Goal: Task Accomplishment & Management: Manage account settings

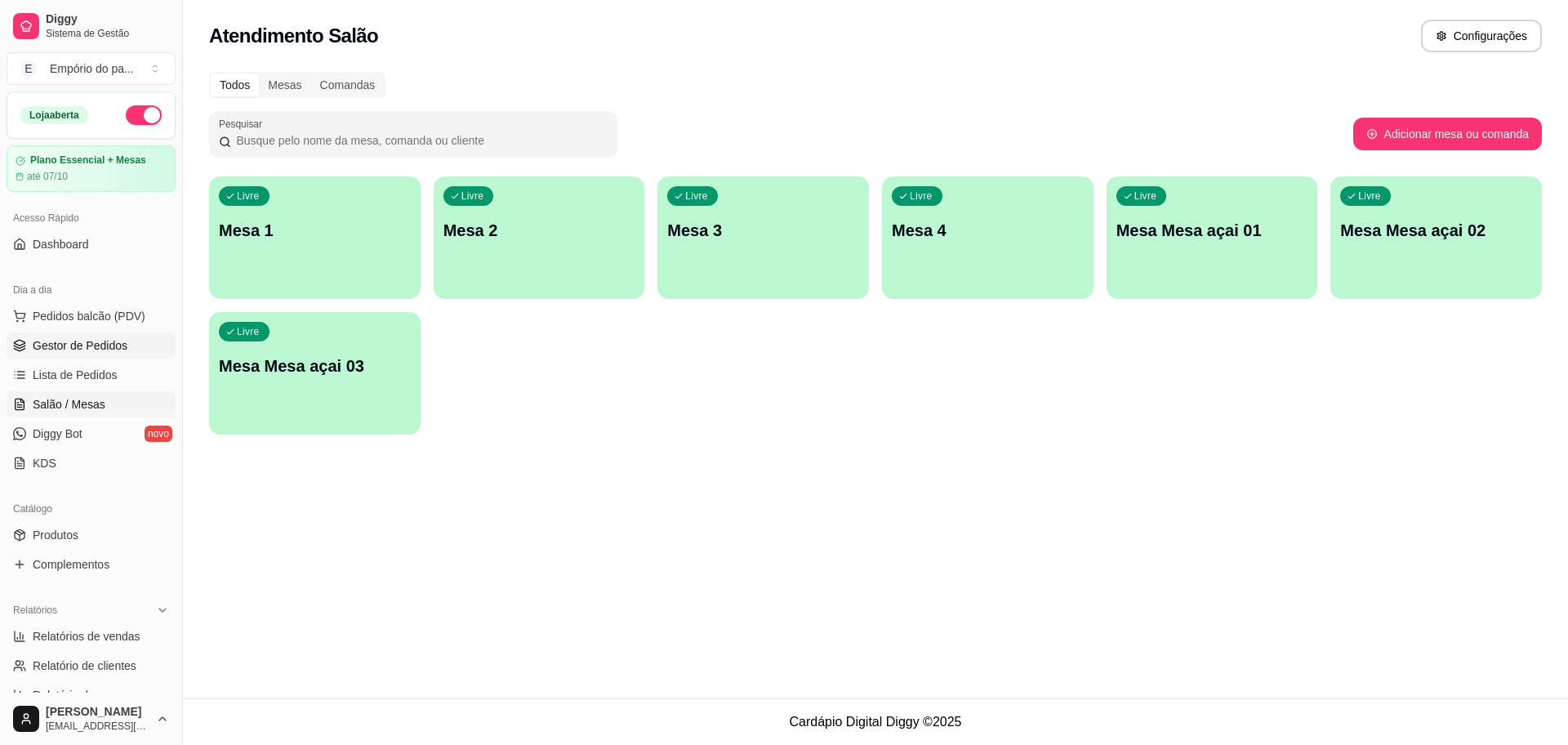
click at [71, 352] on span "Gestor de Pedidos" at bounding box center [80, 346] width 95 height 16
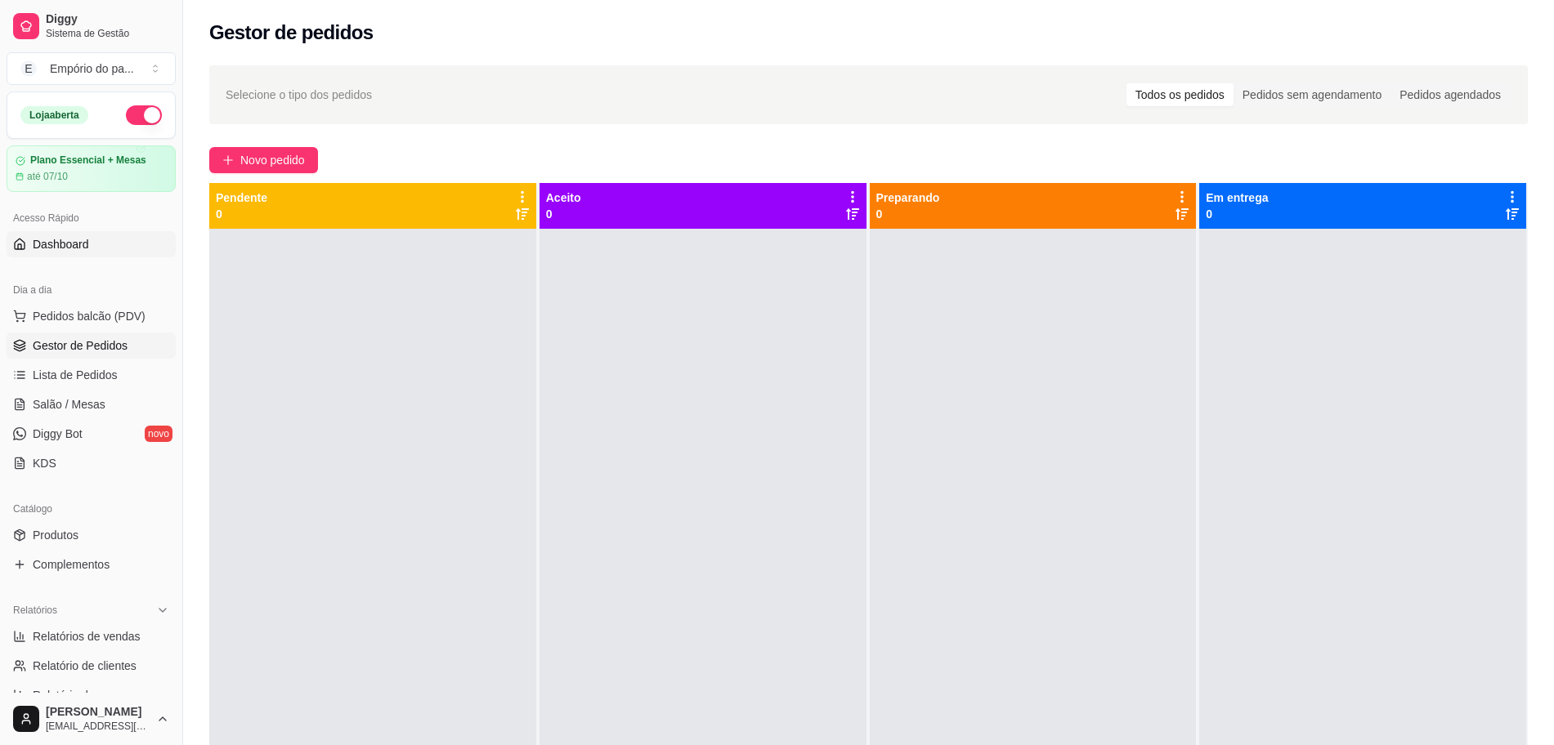
click at [76, 245] on span "Dashboard" at bounding box center [61, 244] width 56 height 16
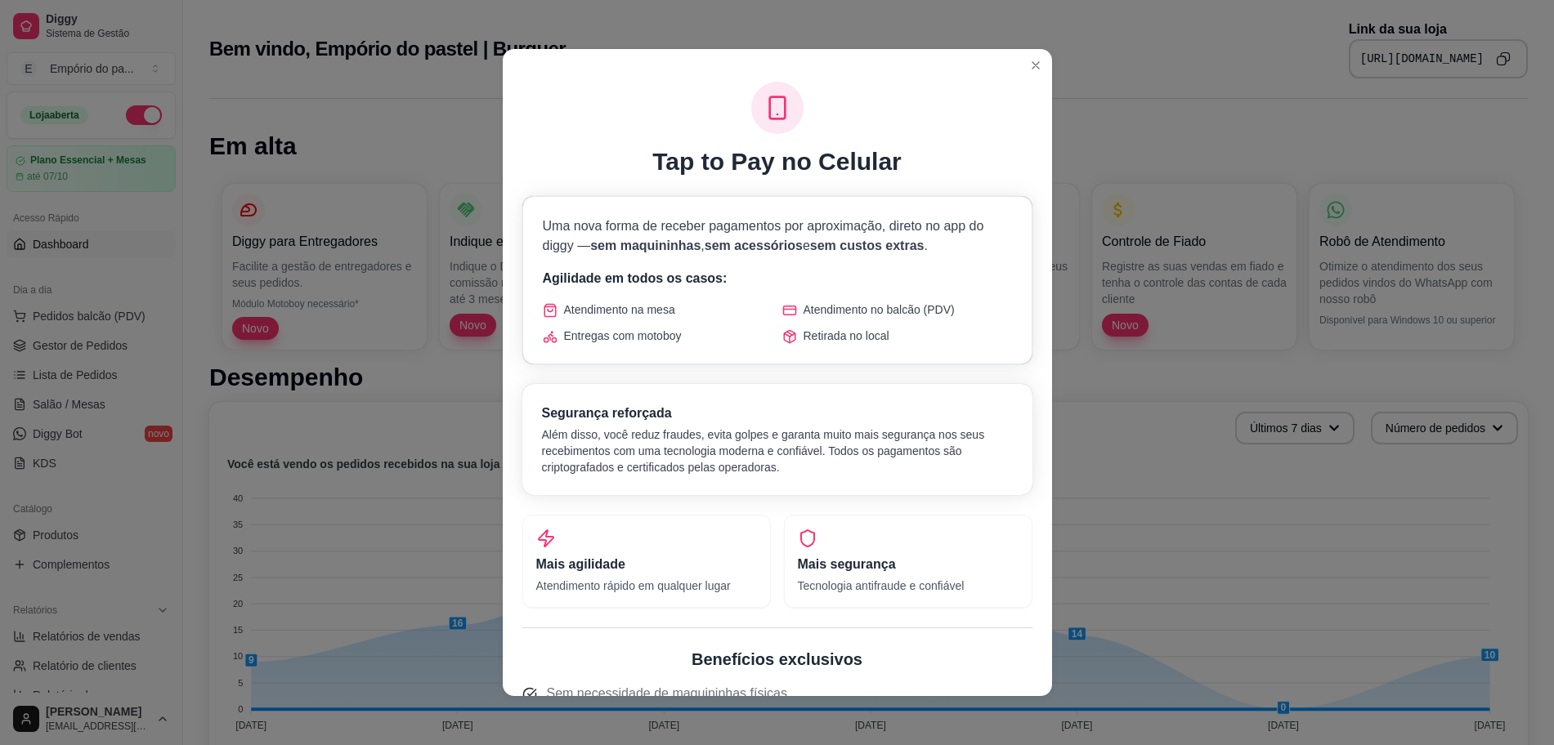
scroll to position [407, 0]
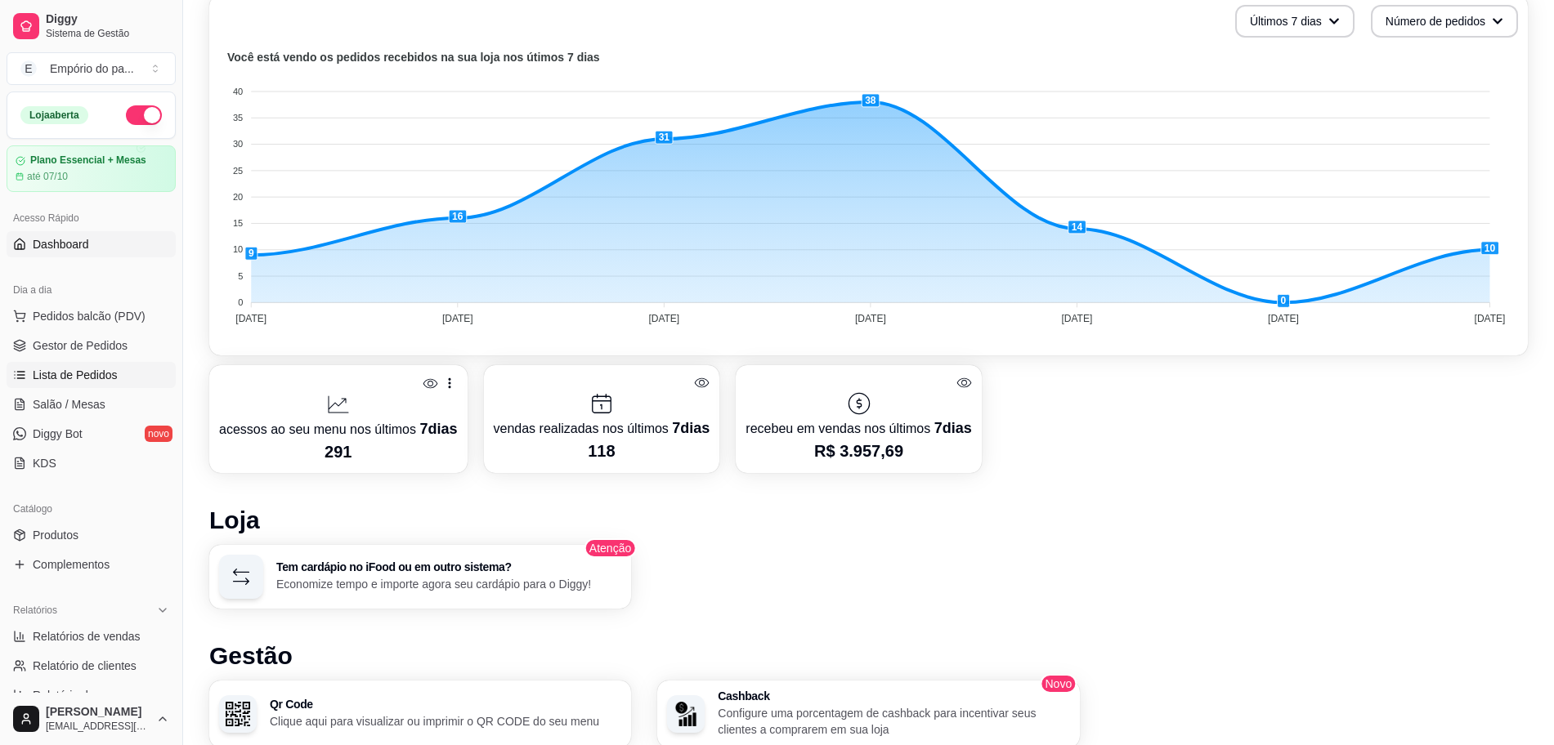
click at [78, 377] on span "Lista de Pedidos" at bounding box center [75, 375] width 85 height 16
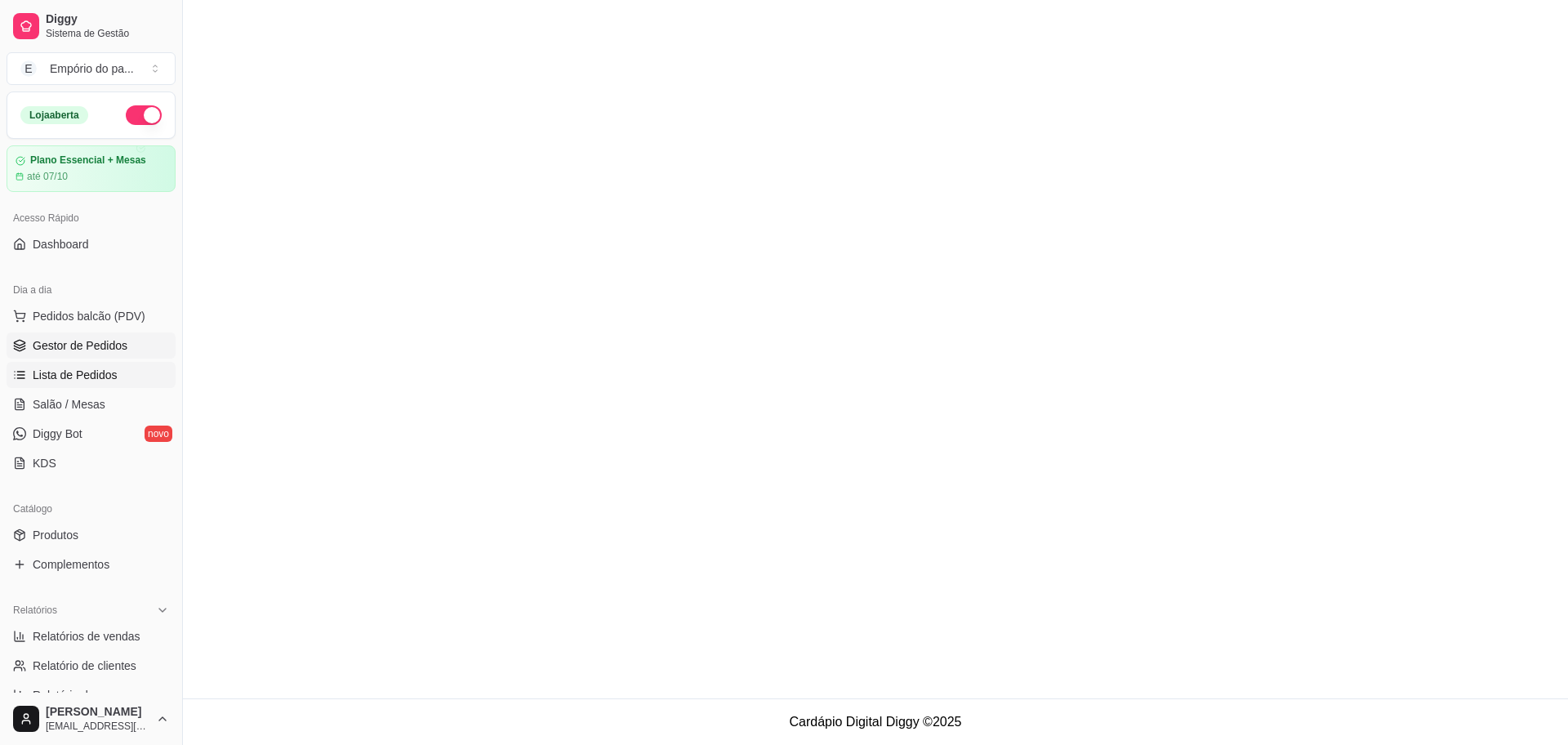
click at [96, 347] on span "Gestor de Pedidos" at bounding box center [80, 346] width 95 height 16
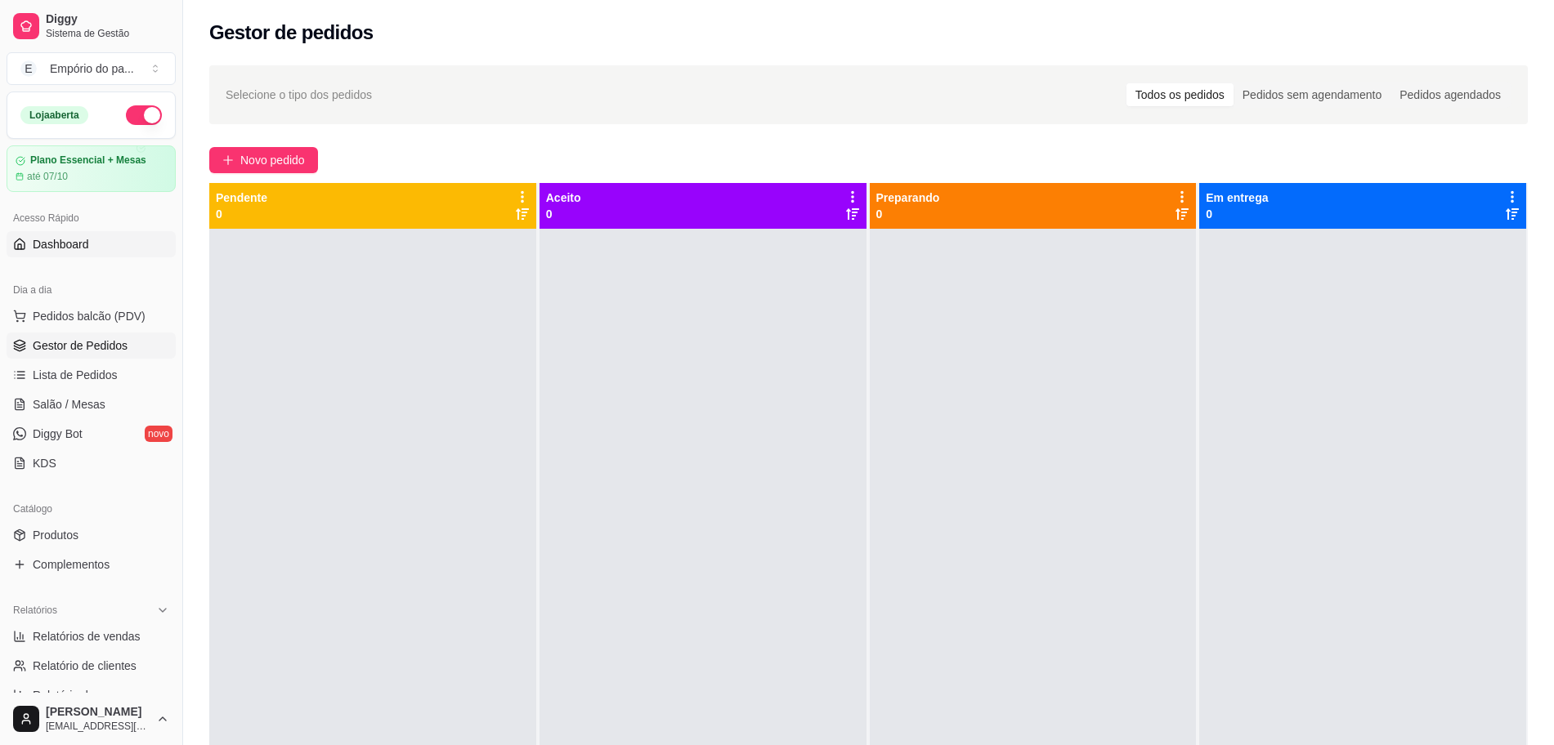
click at [43, 240] on span "Dashboard" at bounding box center [61, 244] width 56 height 16
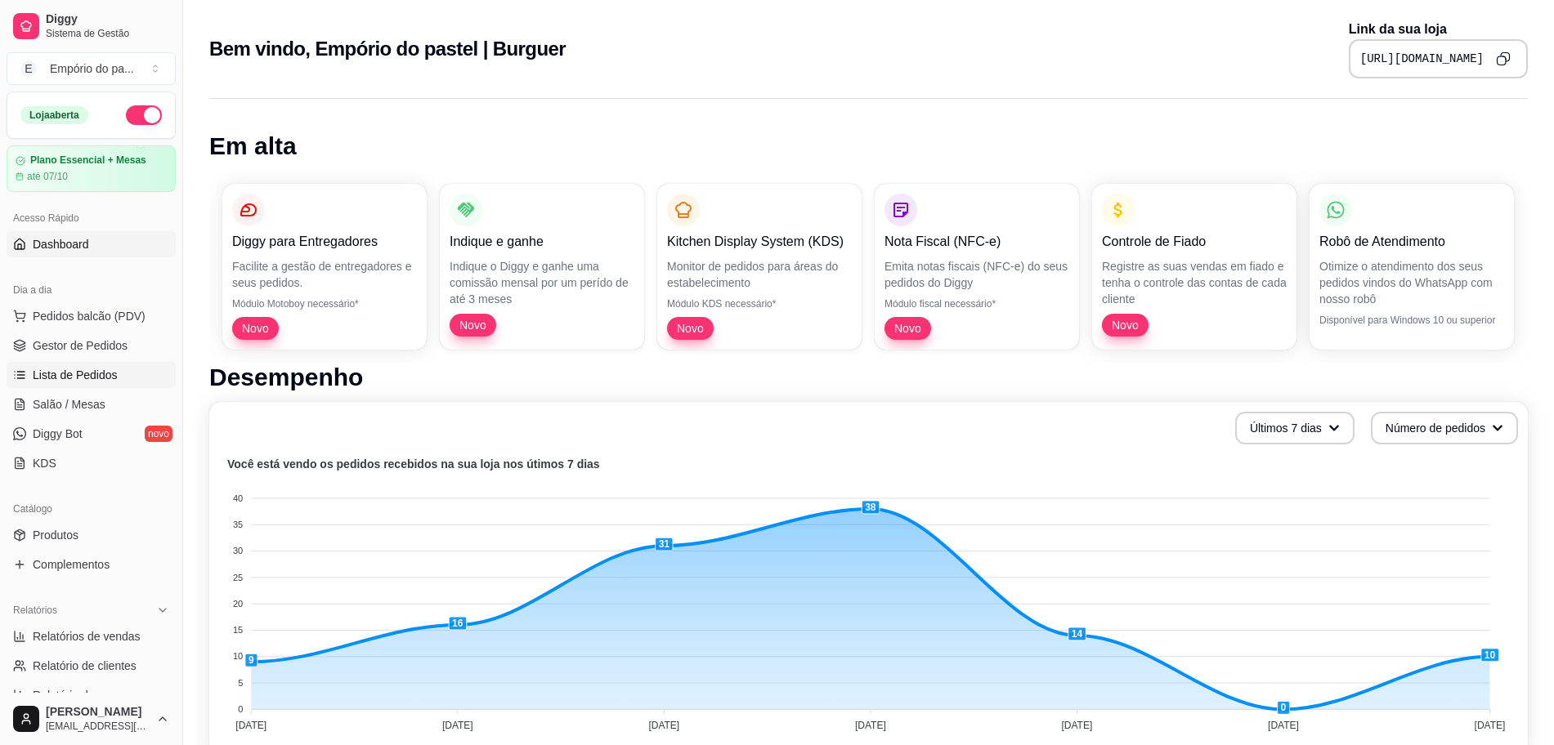
click at [57, 374] on span "Lista de Pedidos" at bounding box center [75, 375] width 85 height 16
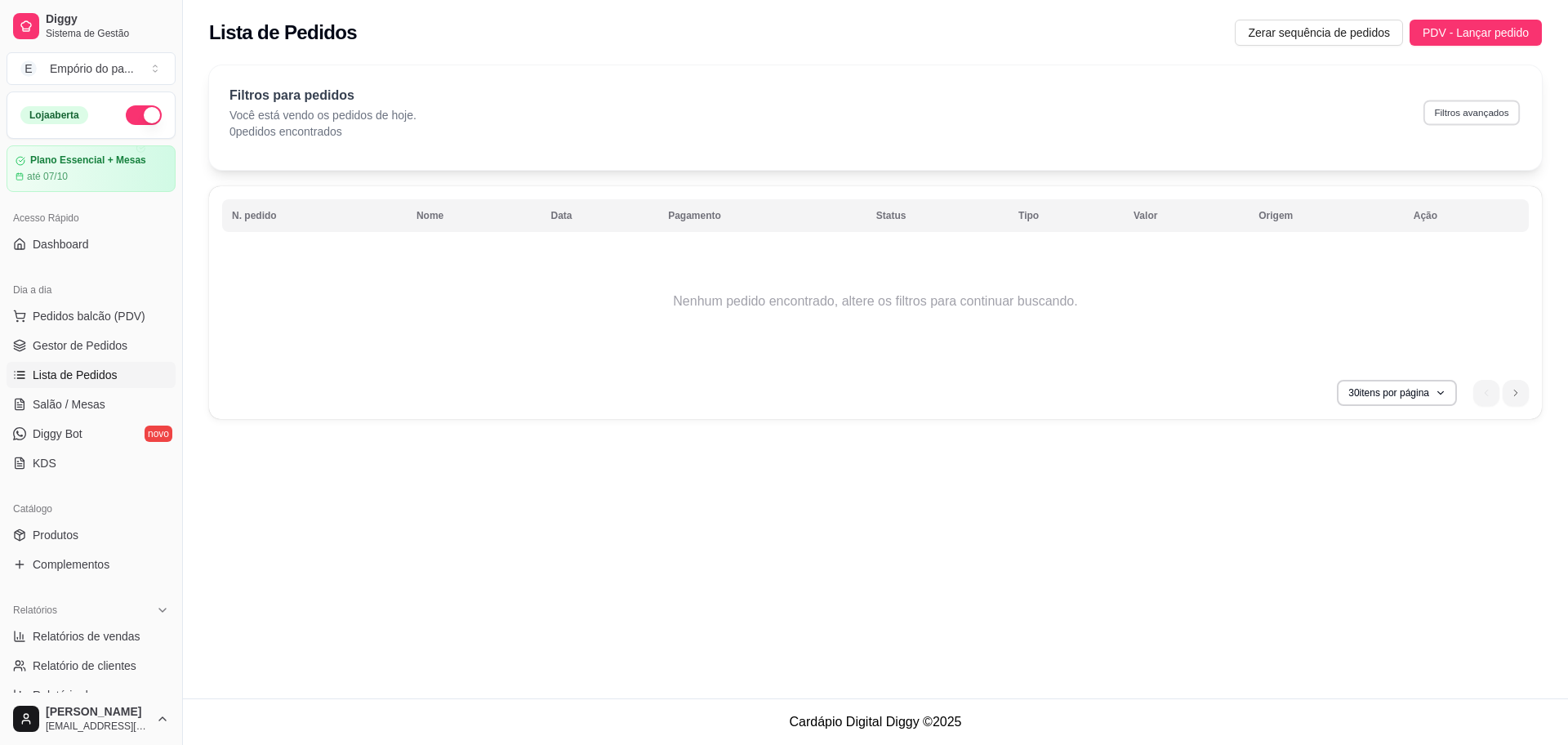
click at [1483, 117] on button "Filtros avançados" at bounding box center [1472, 112] width 96 height 25
select select "0"
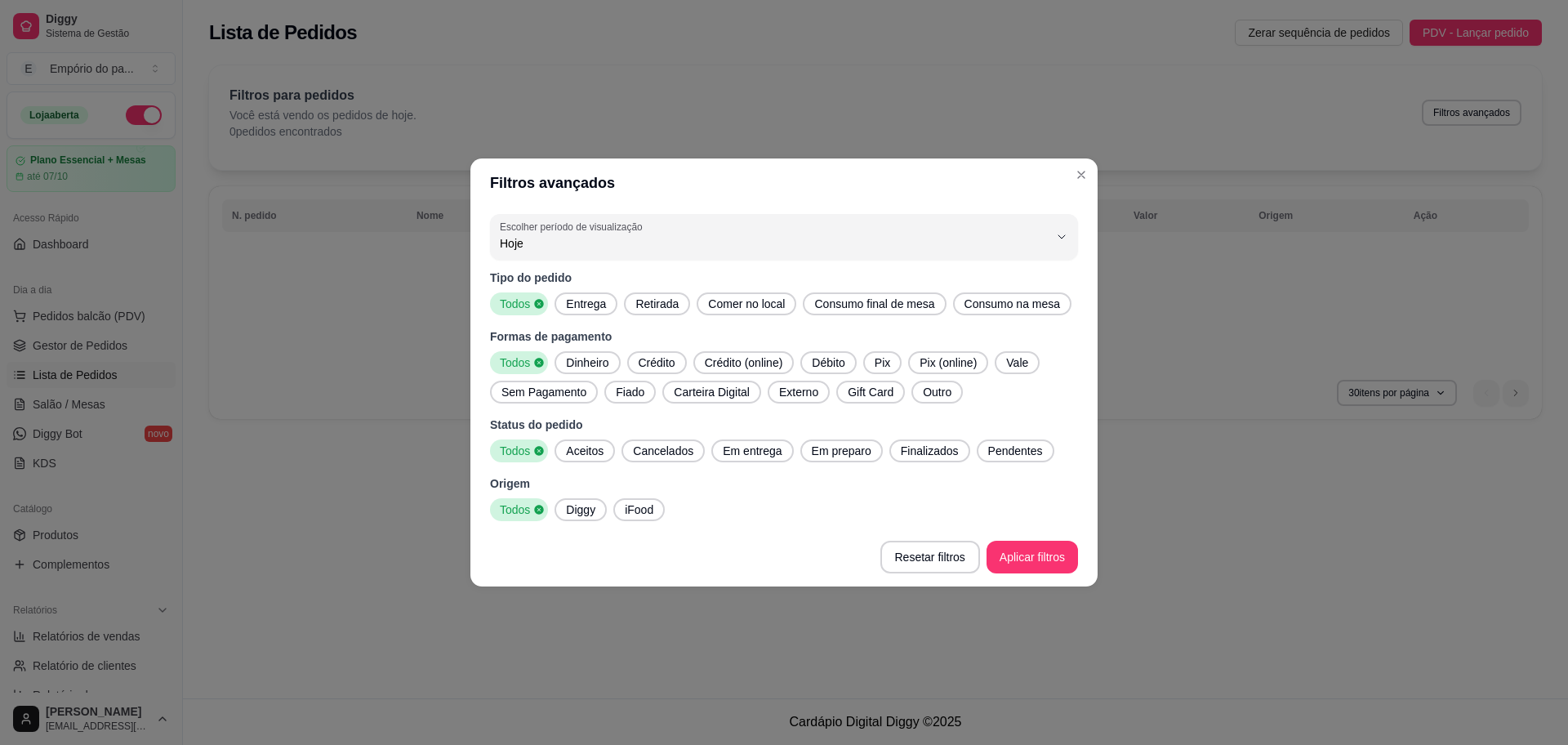
click at [598, 358] on span "Dinheiro" at bounding box center [588, 363] width 56 height 16
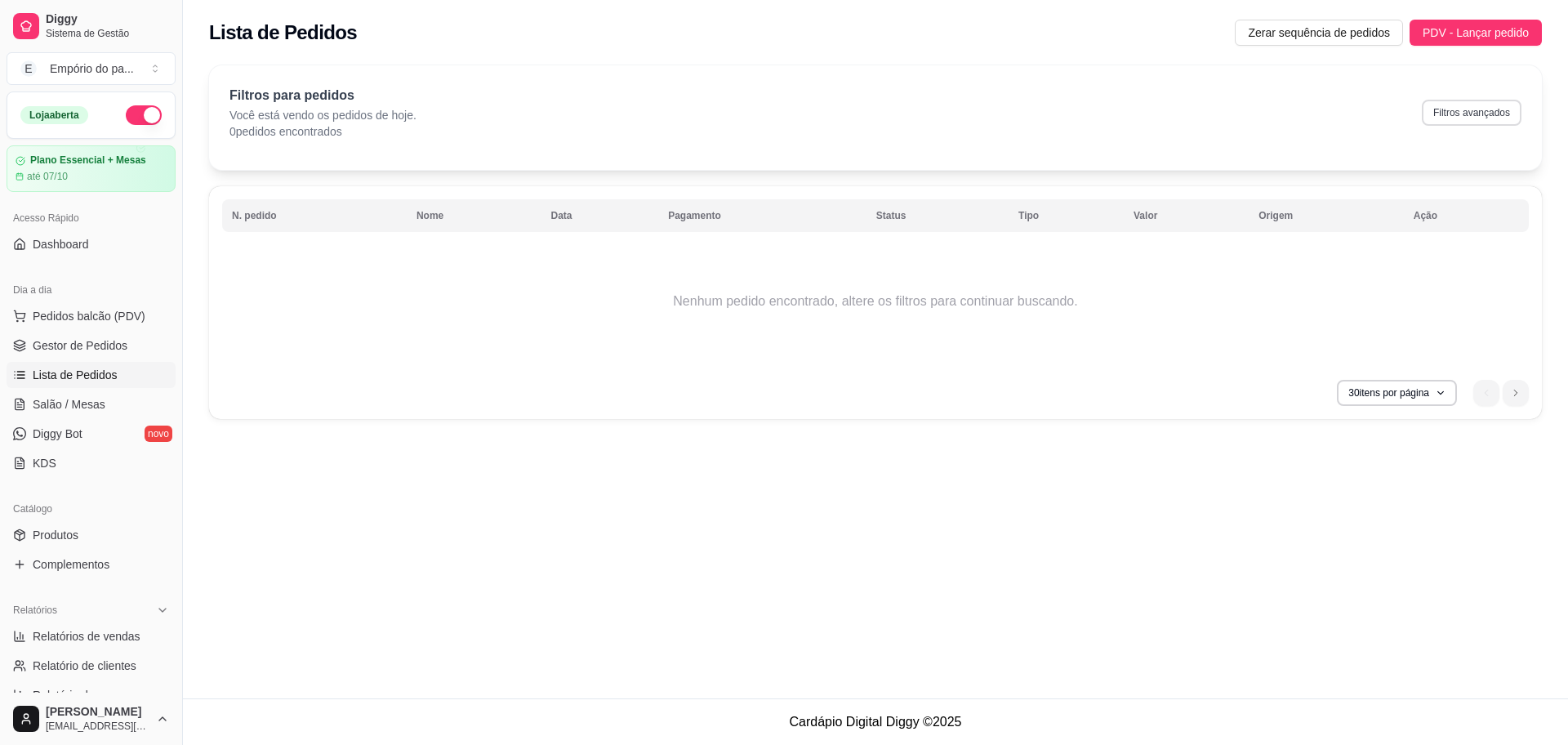
click at [1480, 121] on button "Filtros avançados" at bounding box center [1472, 113] width 100 height 26
select select "0"
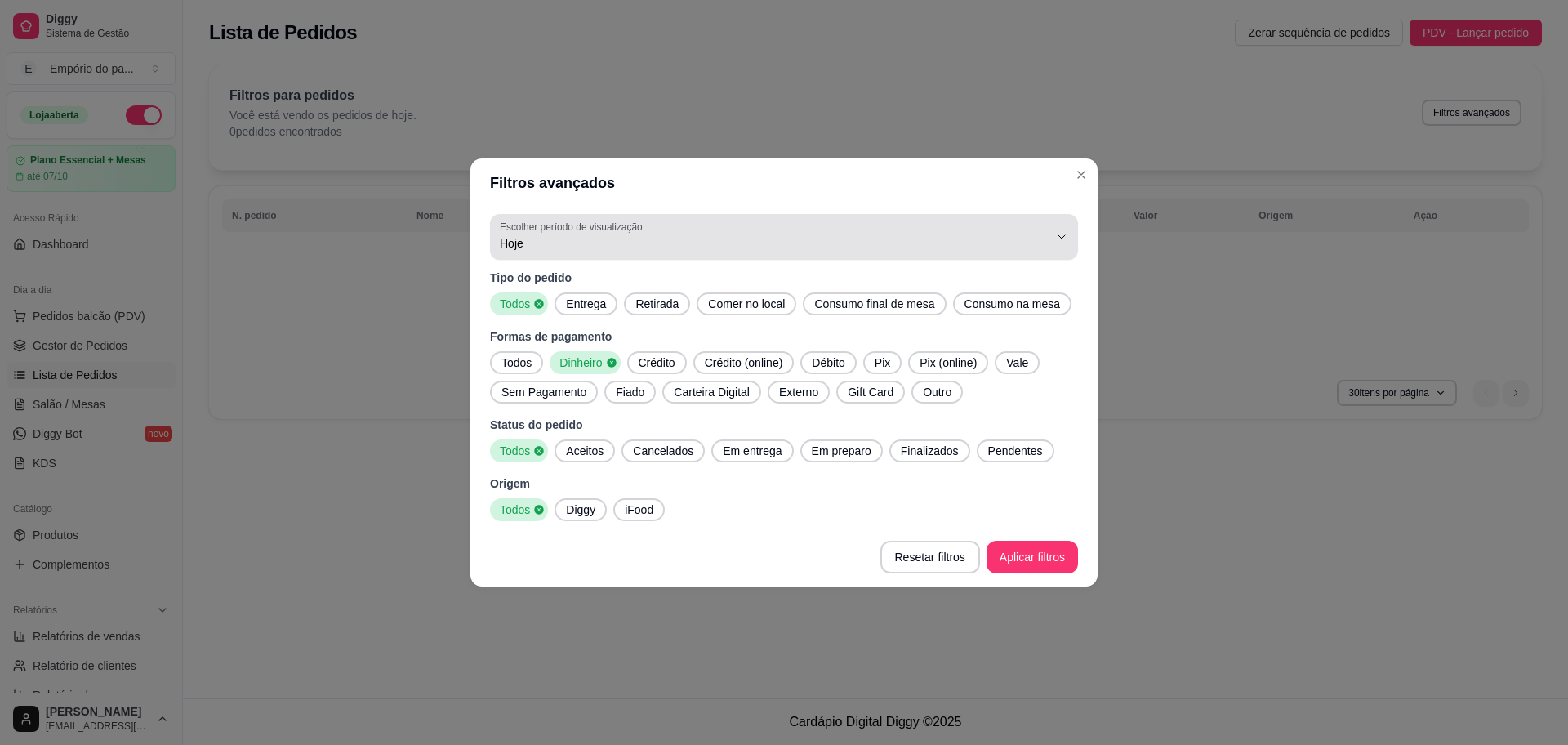
click at [628, 253] on button "Escolher período de visualização Hoje" at bounding box center [784, 237] width 589 height 46
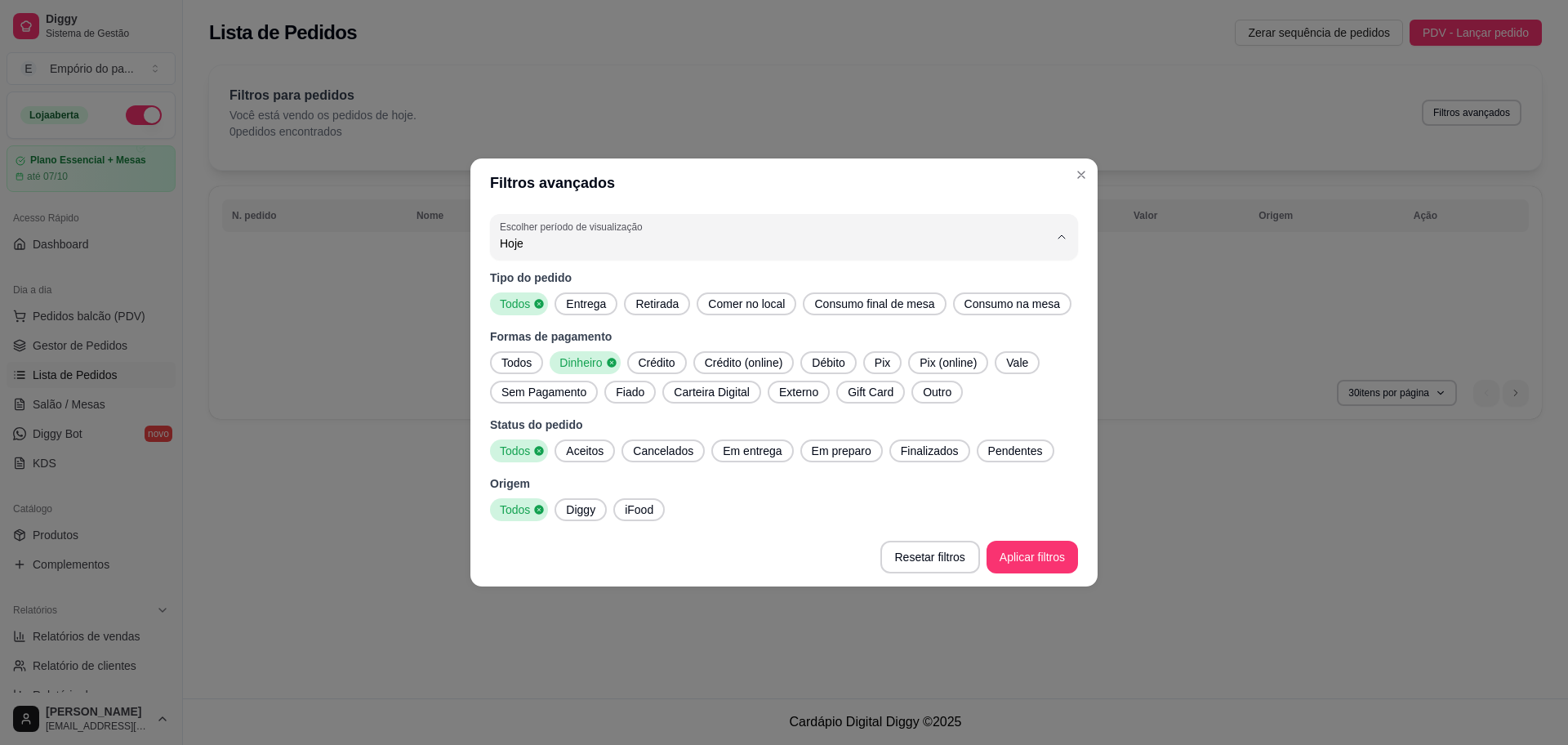
click at [554, 308] on span "Ontem" at bounding box center [777, 310] width 524 height 16
type input "1"
select select "1"
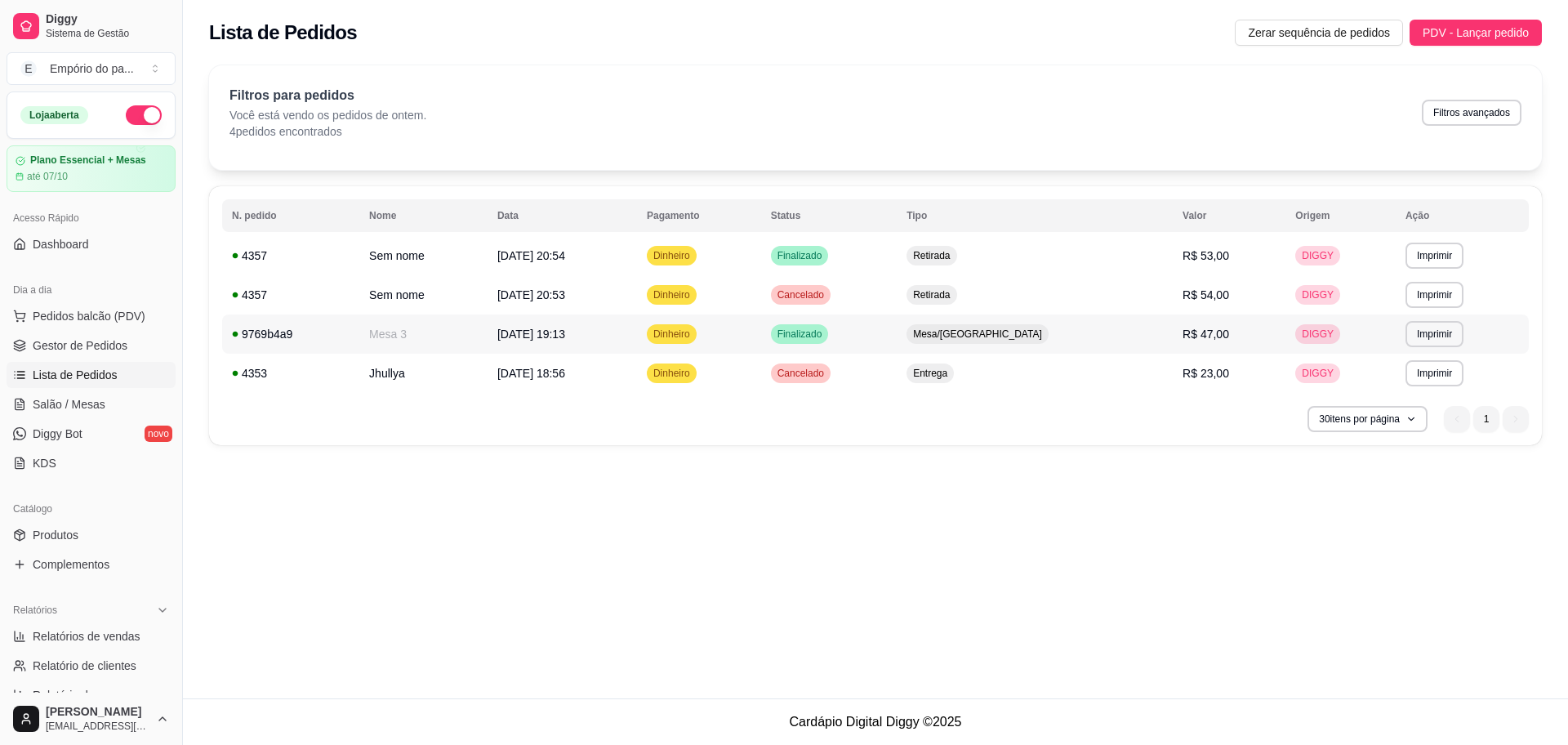
click at [1138, 341] on td "Mesa/[GEOGRAPHIC_DATA]" at bounding box center [1034, 334] width 276 height 39
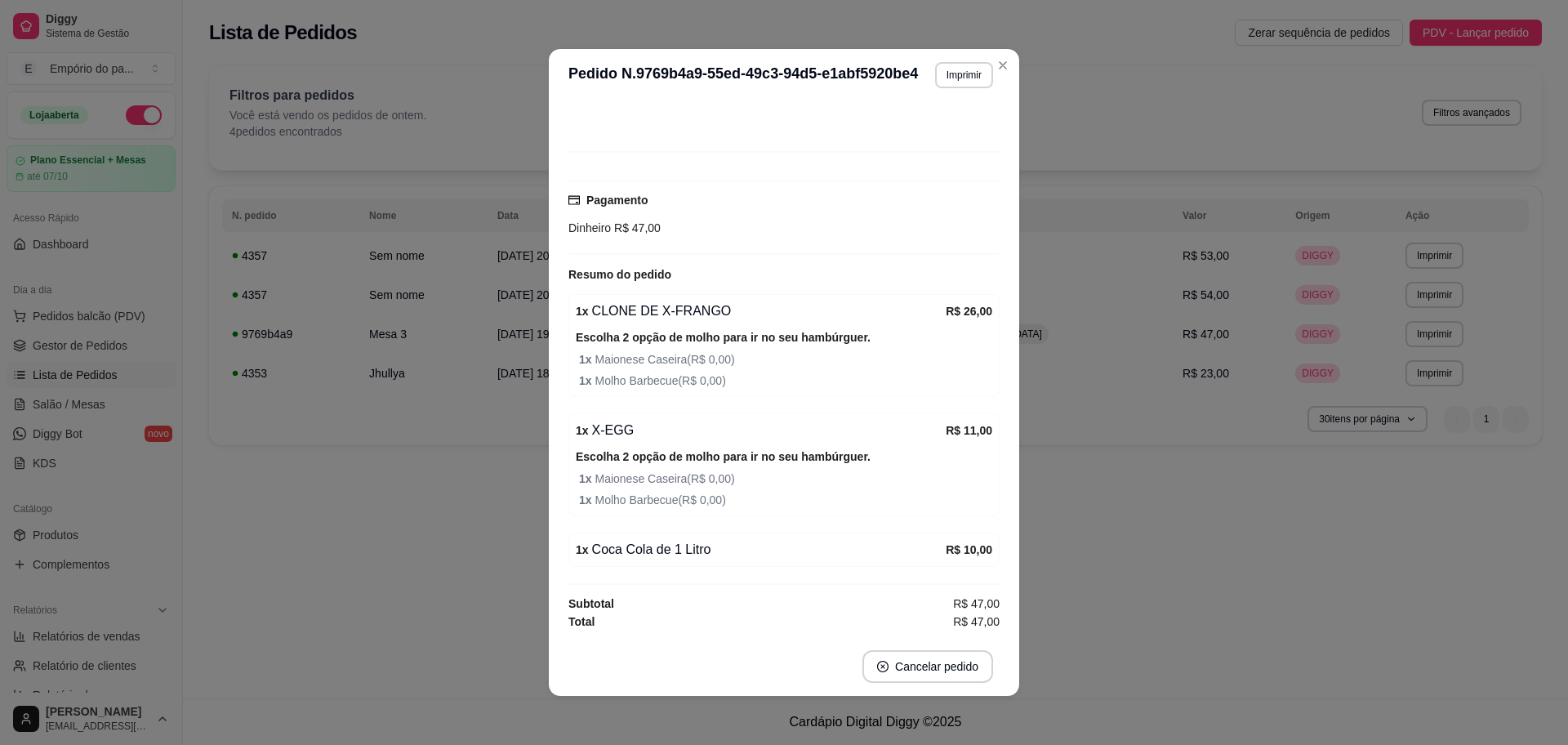
scroll to position [3, 0]
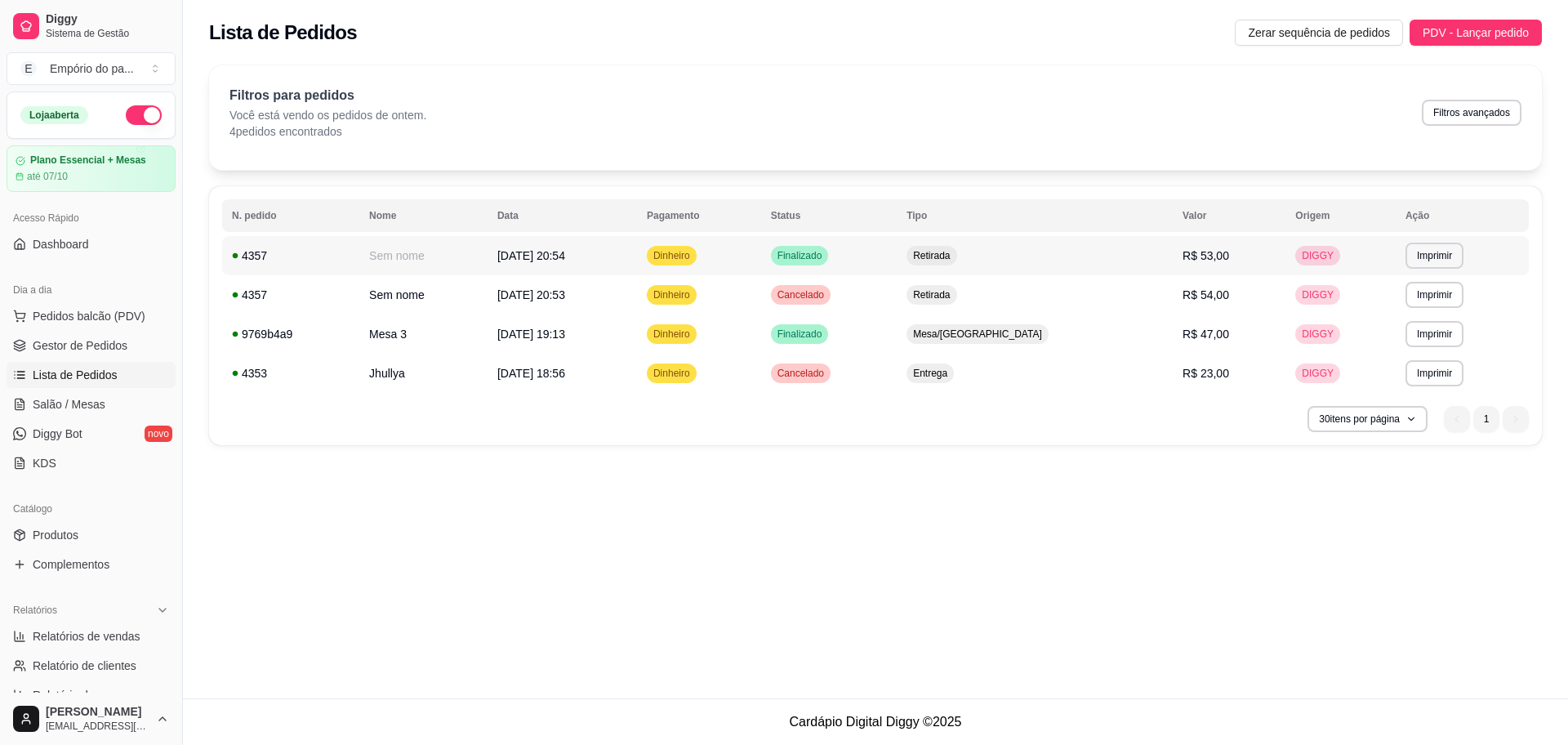
click at [953, 262] on span "Retirada" at bounding box center [931, 255] width 43 height 13
click at [953, 249] on span "Retirada" at bounding box center [931, 255] width 43 height 13
click at [762, 302] on td "Dinheiro" at bounding box center [700, 294] width 124 height 39
click at [825, 258] on span "Finalizado" at bounding box center [799, 255] width 51 height 13
click at [632, 253] on td "[DATE] 20:54" at bounding box center [563, 255] width 150 height 39
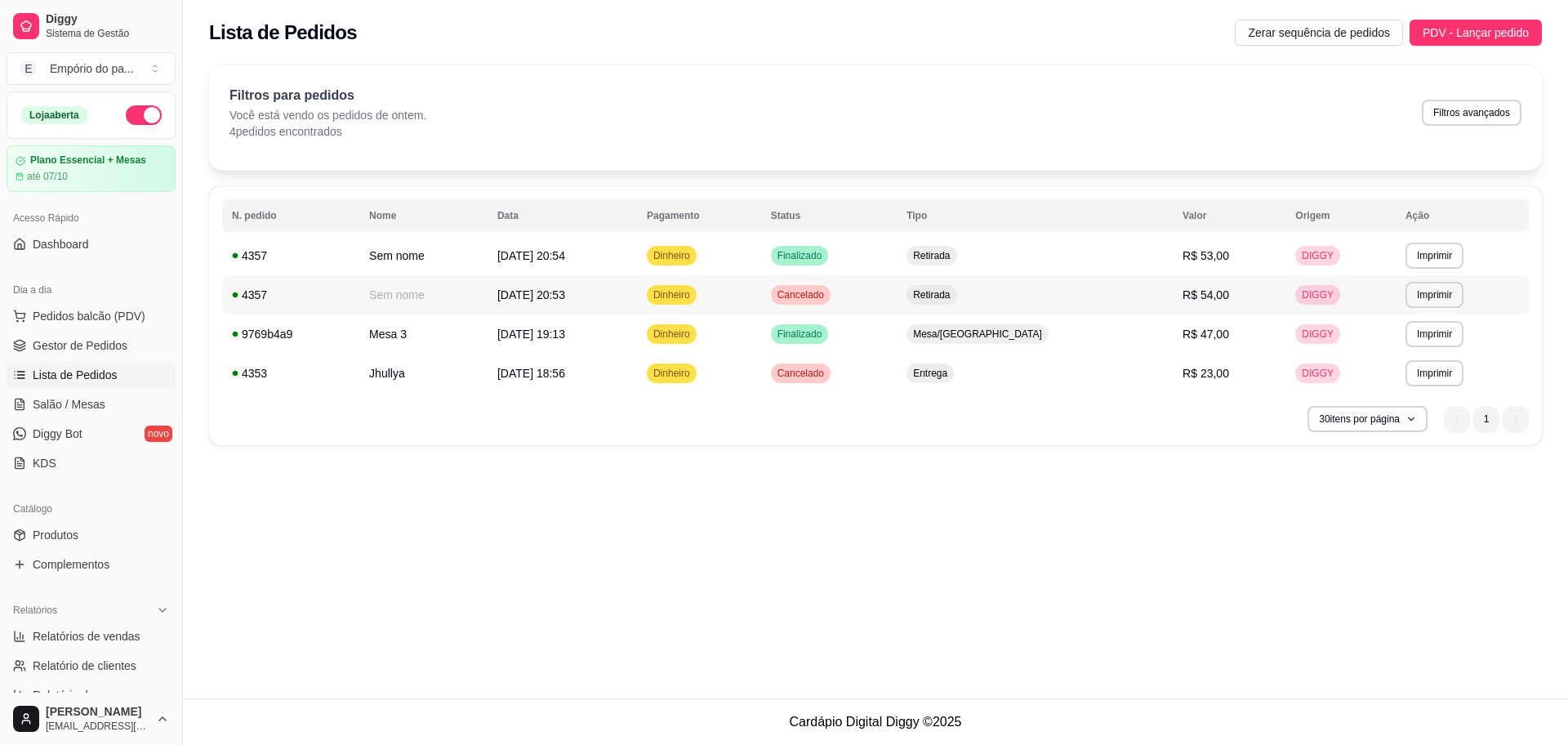
click at [463, 292] on td "Sem nome" at bounding box center [424, 294] width 128 height 39
click at [615, 227] on th "Data" at bounding box center [563, 215] width 150 height 33
click at [624, 248] on td "[DATE] 20:54" at bounding box center [563, 255] width 150 height 39
click at [627, 255] on td "[DATE] 20:54" at bounding box center [563, 255] width 150 height 39
click at [70, 318] on span "Pedidos balcão (PDV)" at bounding box center [89, 316] width 113 height 16
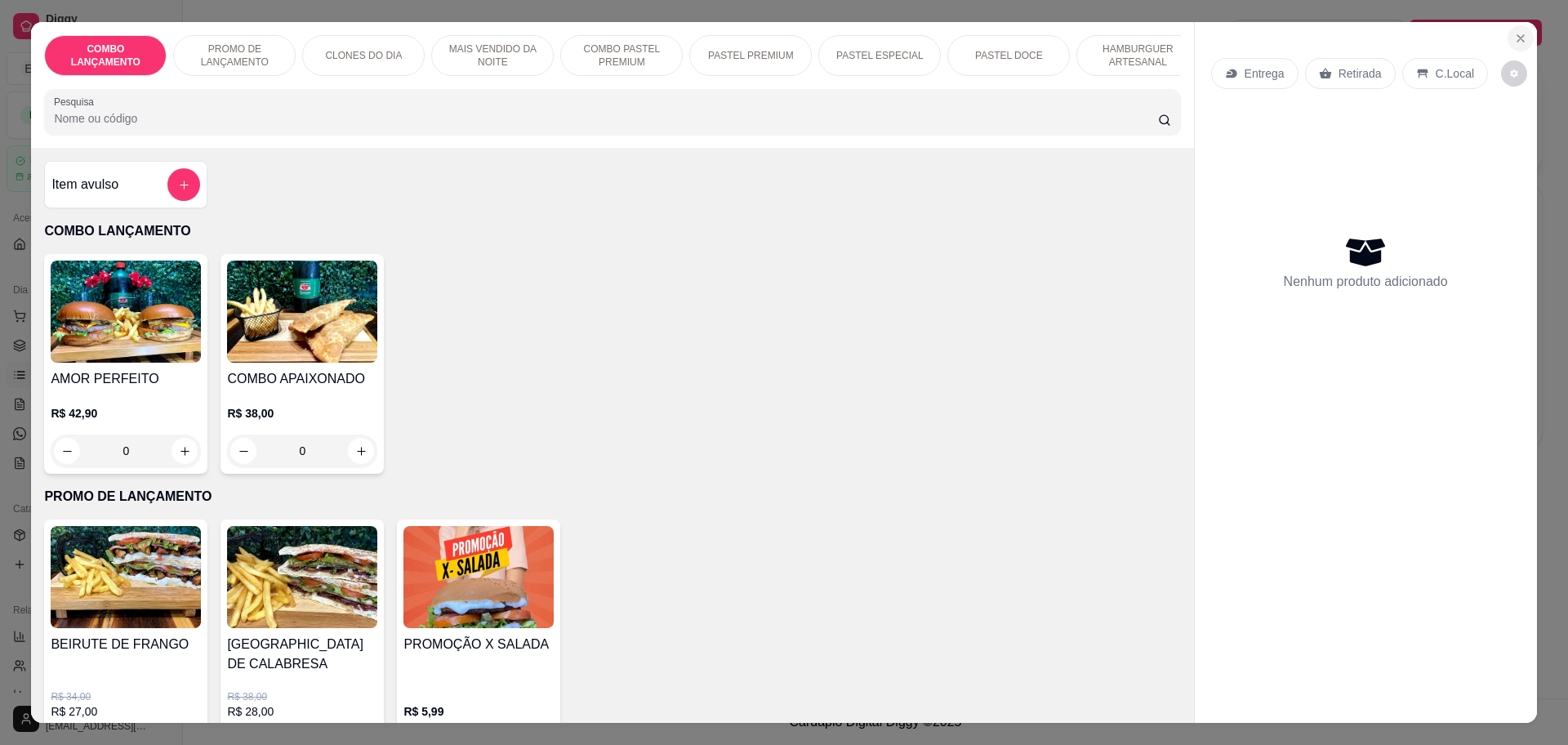
click at [1518, 39] on icon "Close" at bounding box center [1521, 38] width 7 height 7
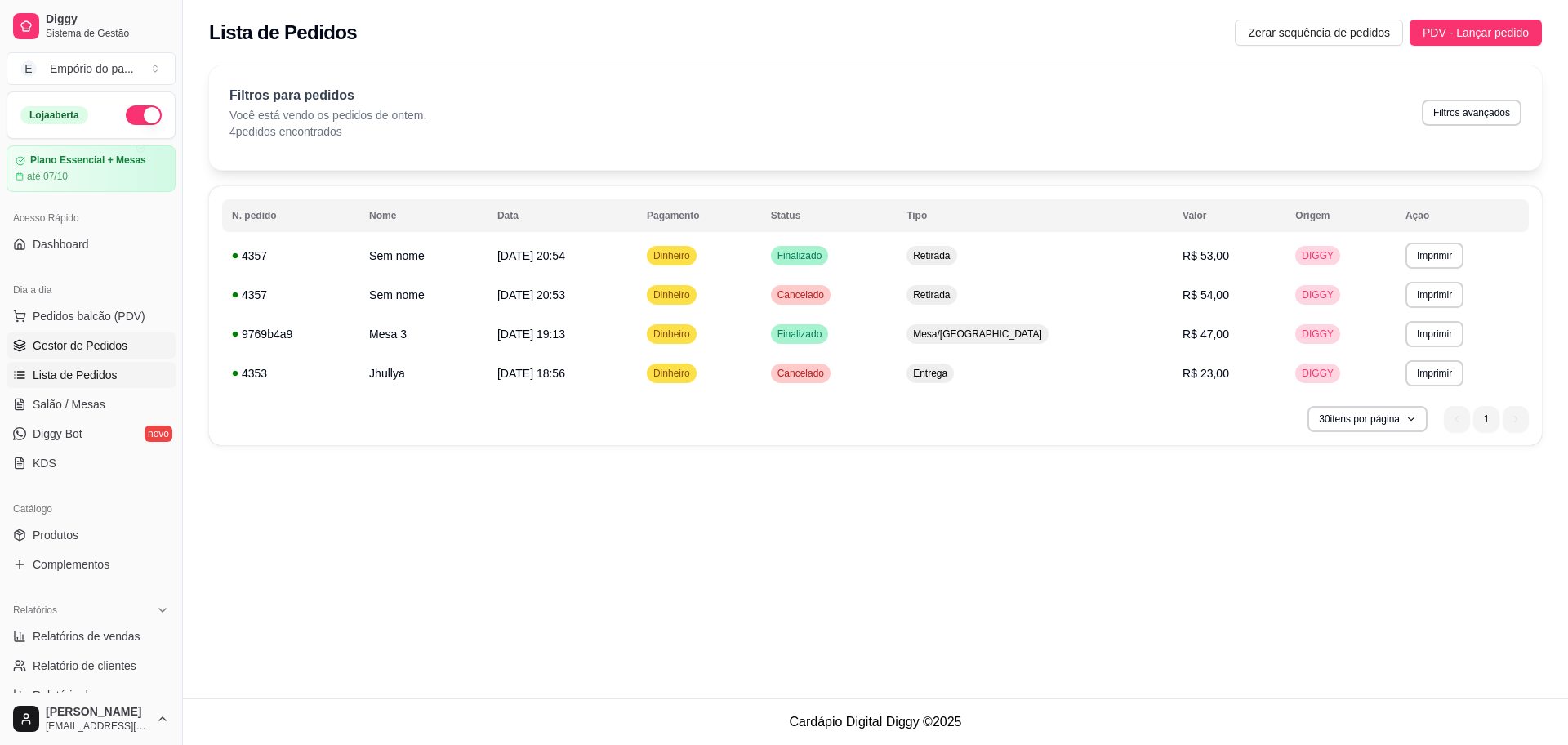
click at [92, 349] on span "Gestor de Pedidos" at bounding box center [80, 346] width 95 height 16
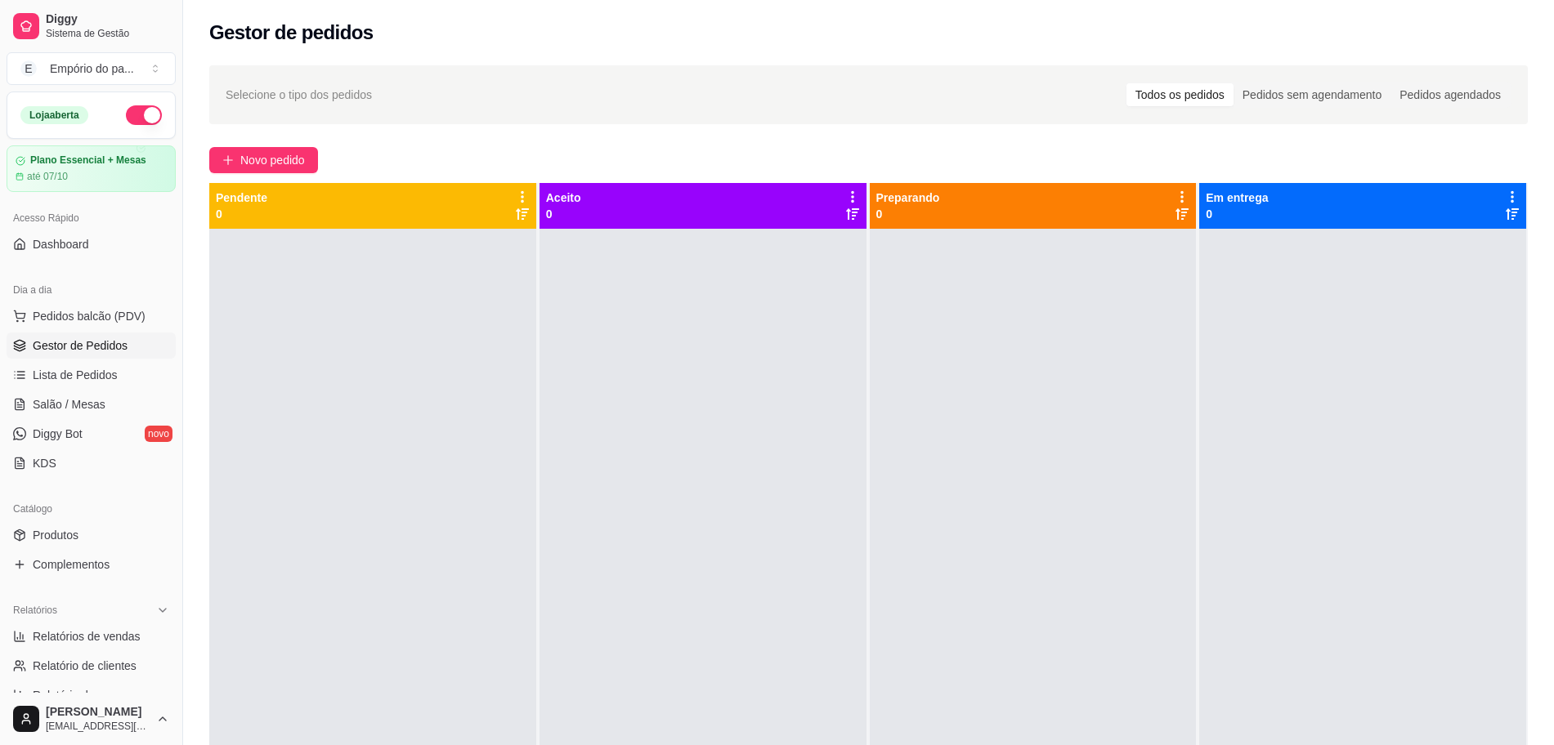
click at [50, 342] on span "Gestor de Pedidos" at bounding box center [80, 346] width 95 height 16
click at [72, 405] on span "Salão / Mesas" at bounding box center [69, 404] width 73 height 16
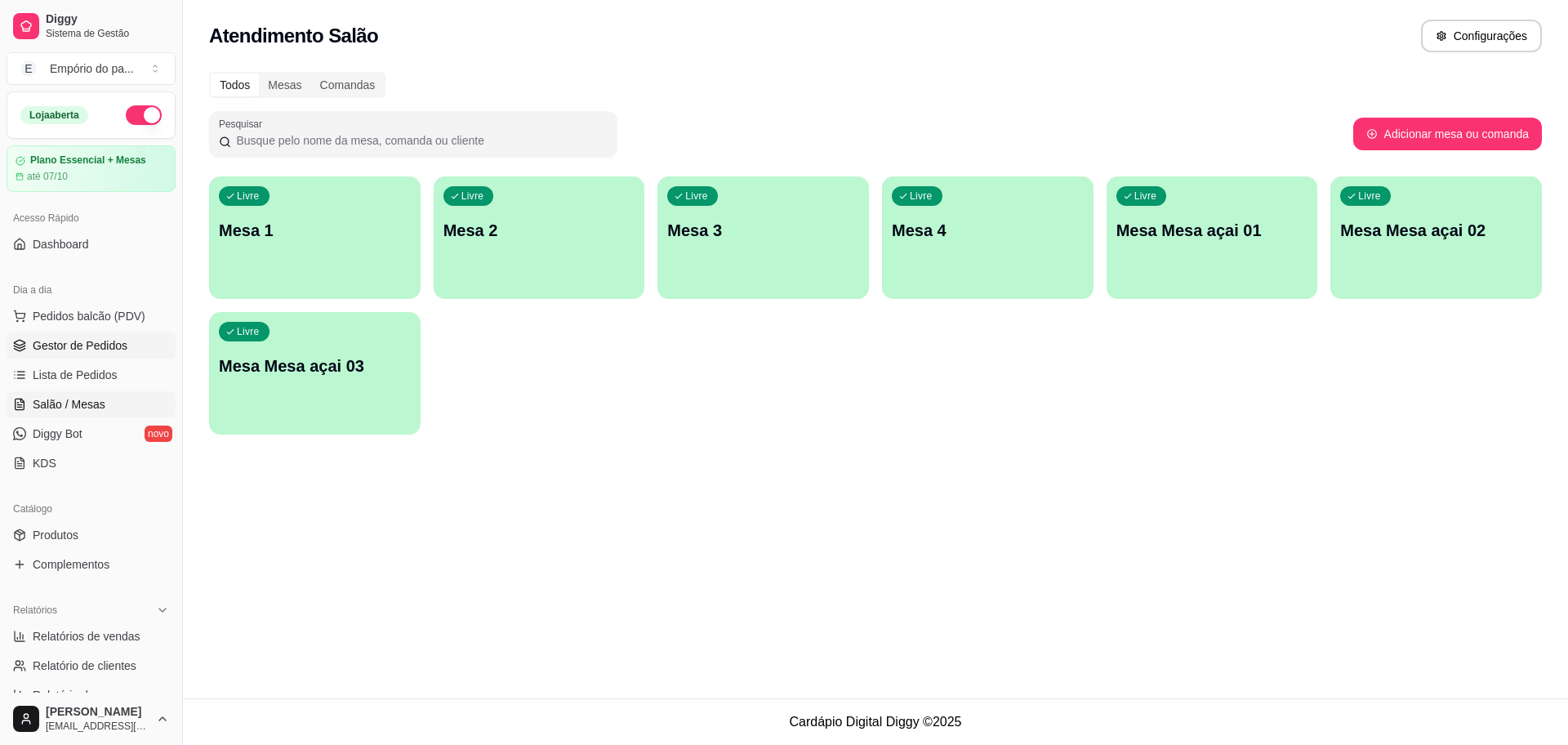
click at [80, 338] on span "Gestor de Pedidos" at bounding box center [80, 346] width 95 height 16
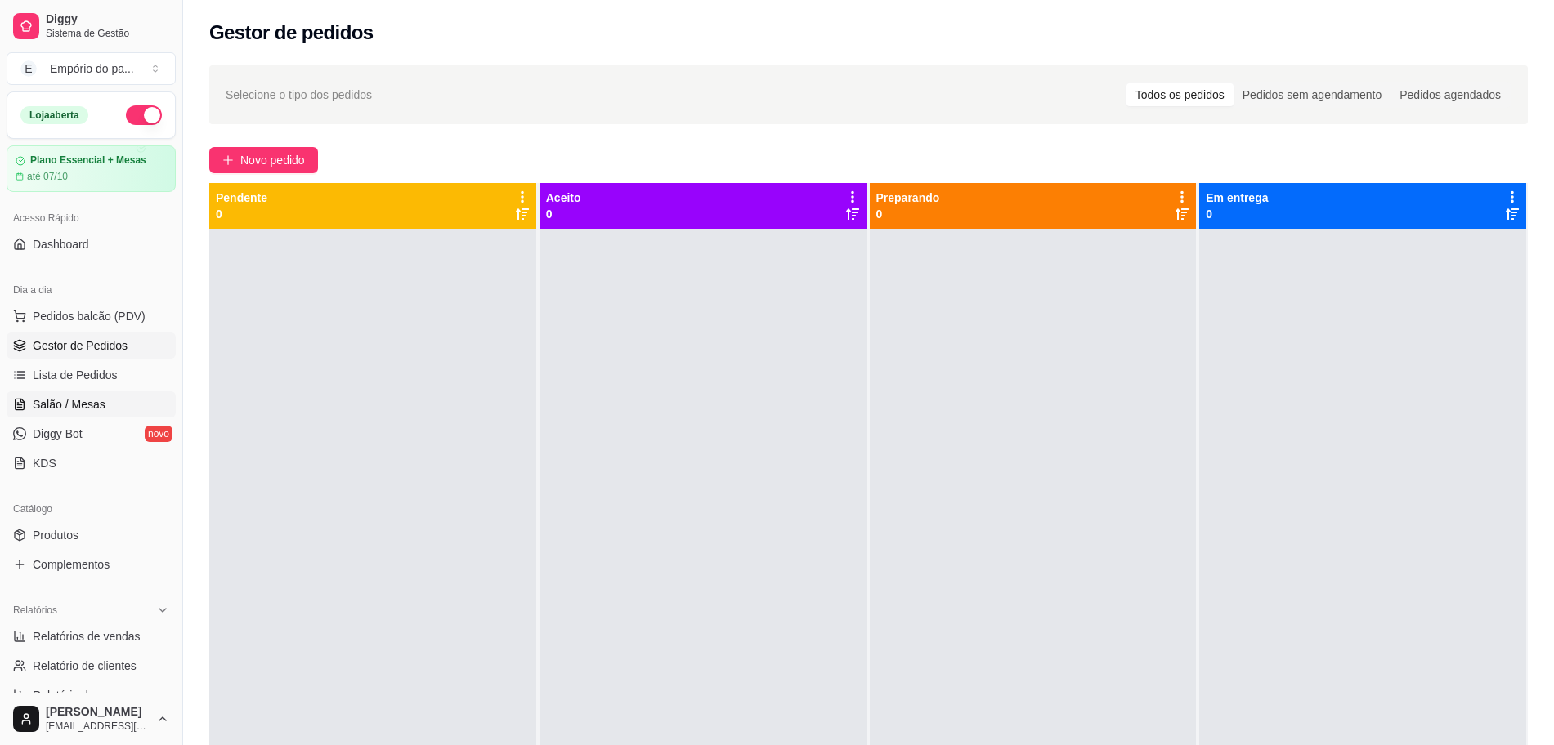
click at [49, 400] on span "Salão / Mesas" at bounding box center [69, 404] width 73 height 16
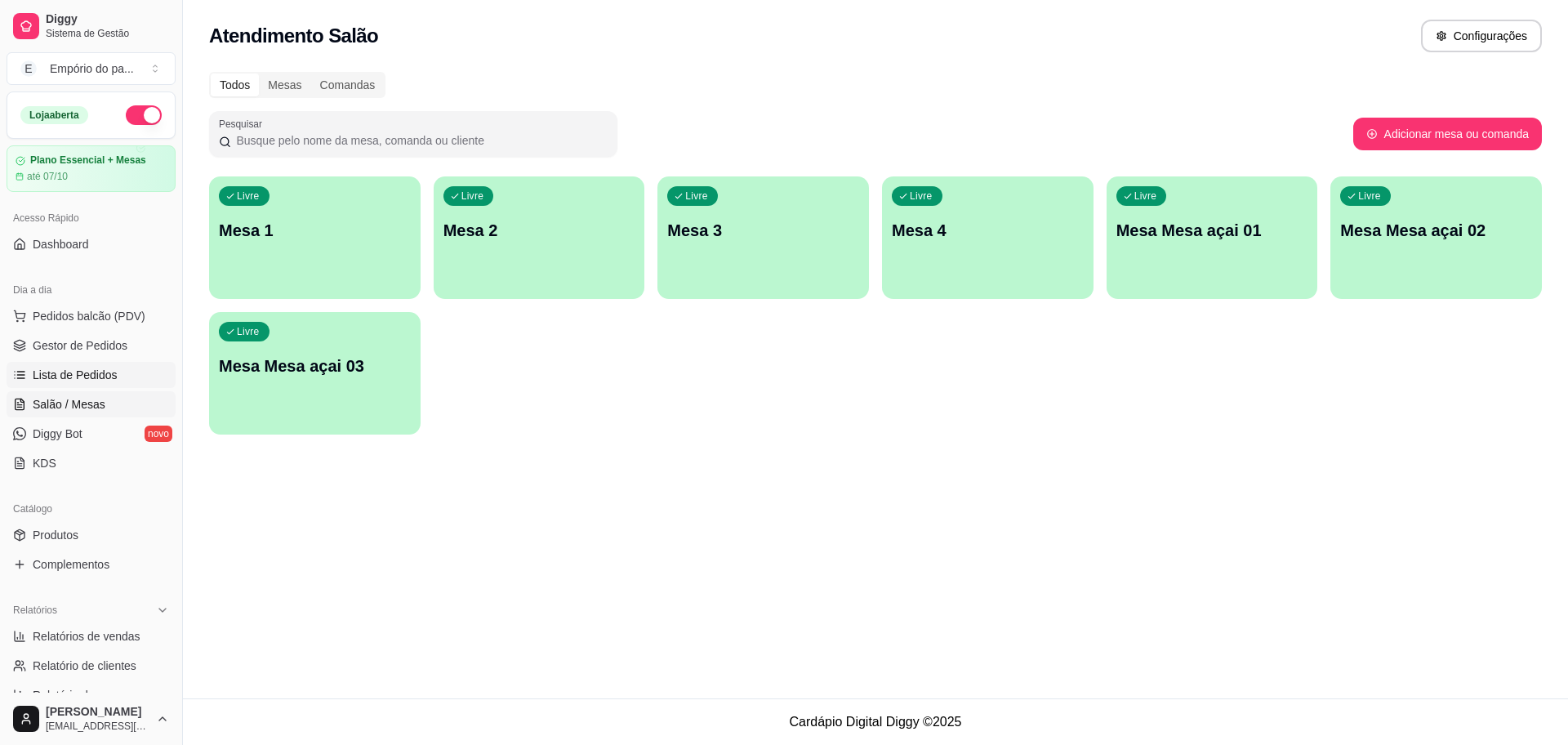
click at [55, 370] on span "Lista de Pedidos" at bounding box center [75, 375] width 85 height 16
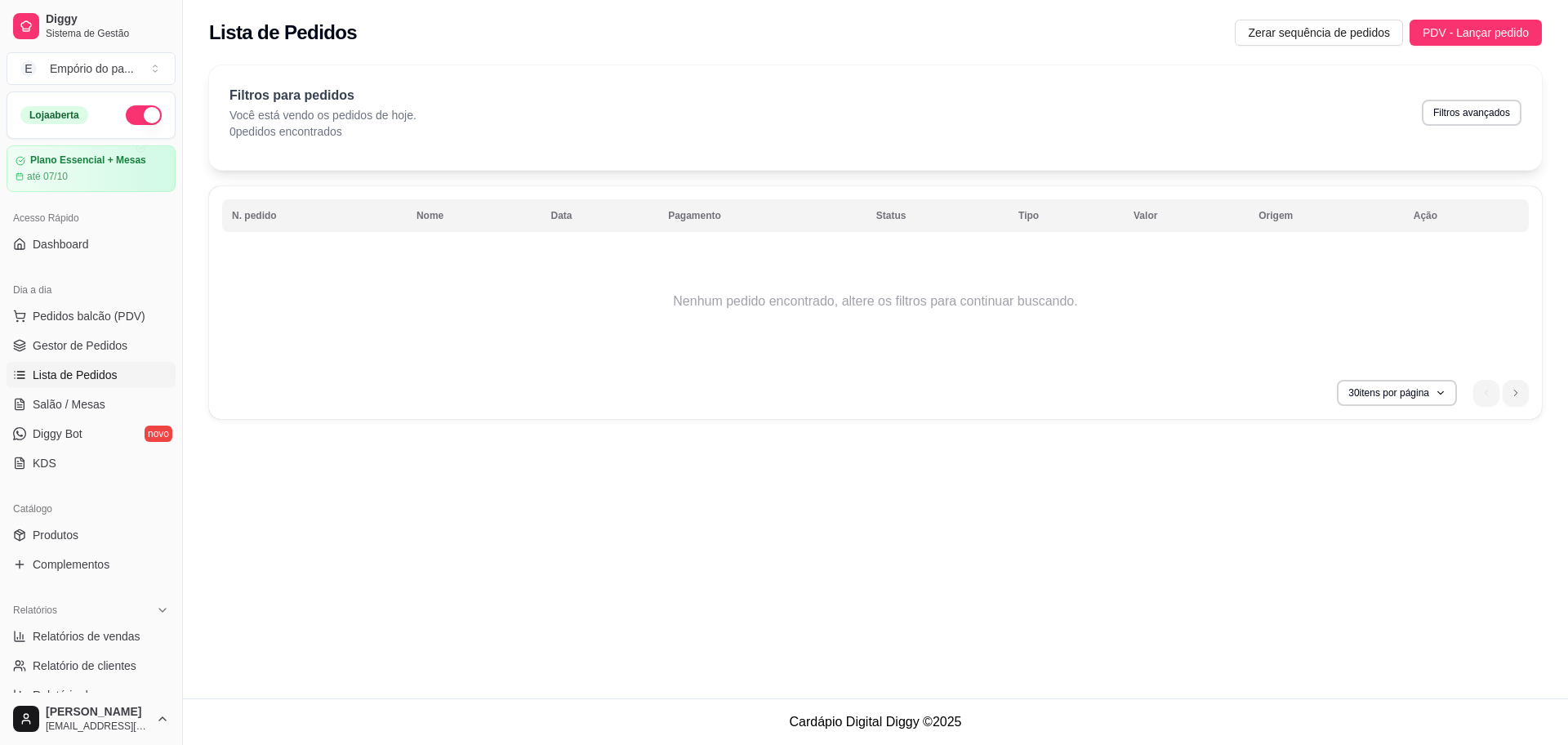
click at [100, 372] on span "Lista de Pedidos" at bounding box center [75, 375] width 85 height 16
click at [380, 364] on td "Nenhum pedido encontrado, altere os filtros para continuar buscando." at bounding box center [875, 301] width 1307 height 131
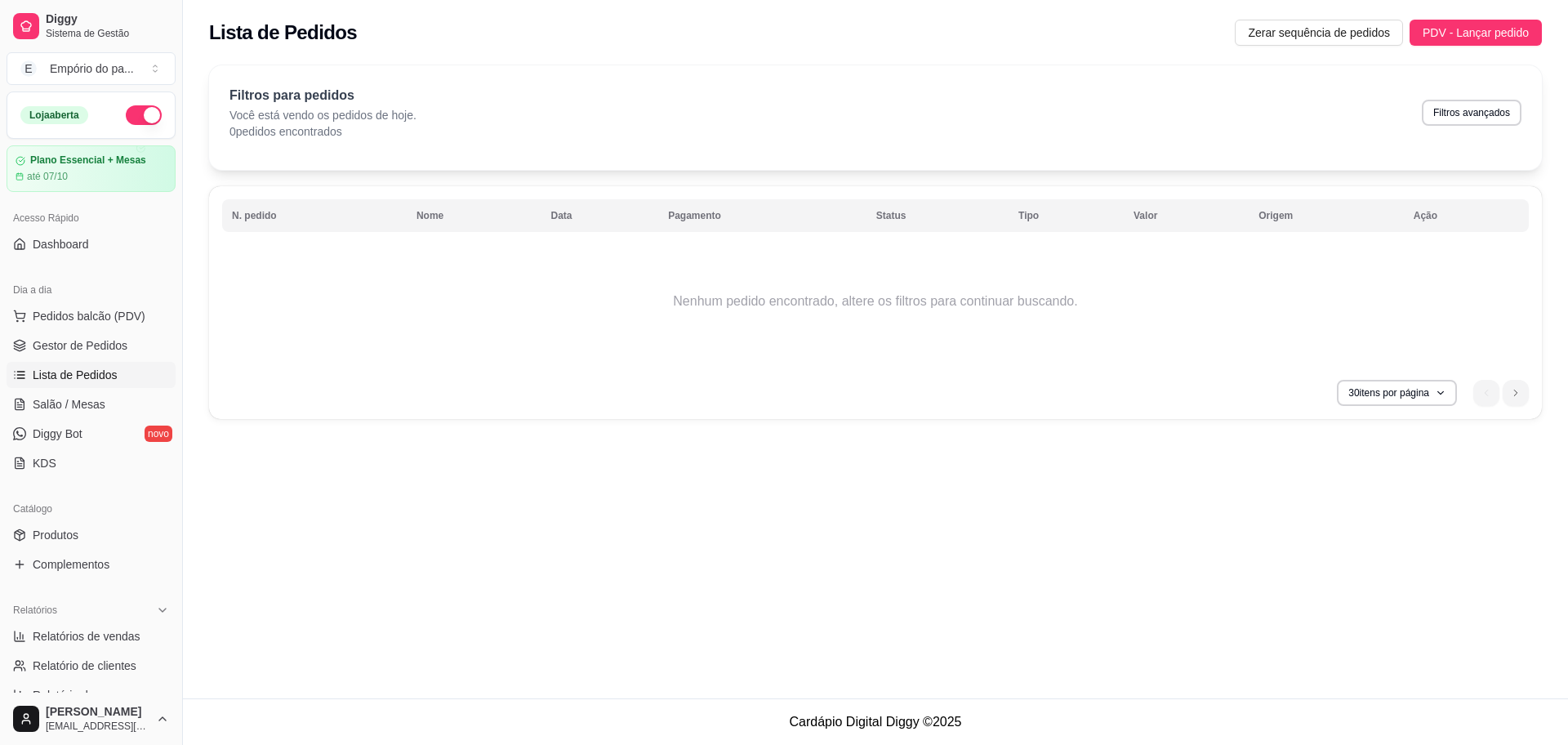
click at [380, 364] on td "Nenhum pedido encontrado, altere os filtros para continuar buscando." at bounding box center [875, 301] width 1307 height 131
click at [95, 334] on link "Gestor de Pedidos" at bounding box center [91, 346] width 169 height 26
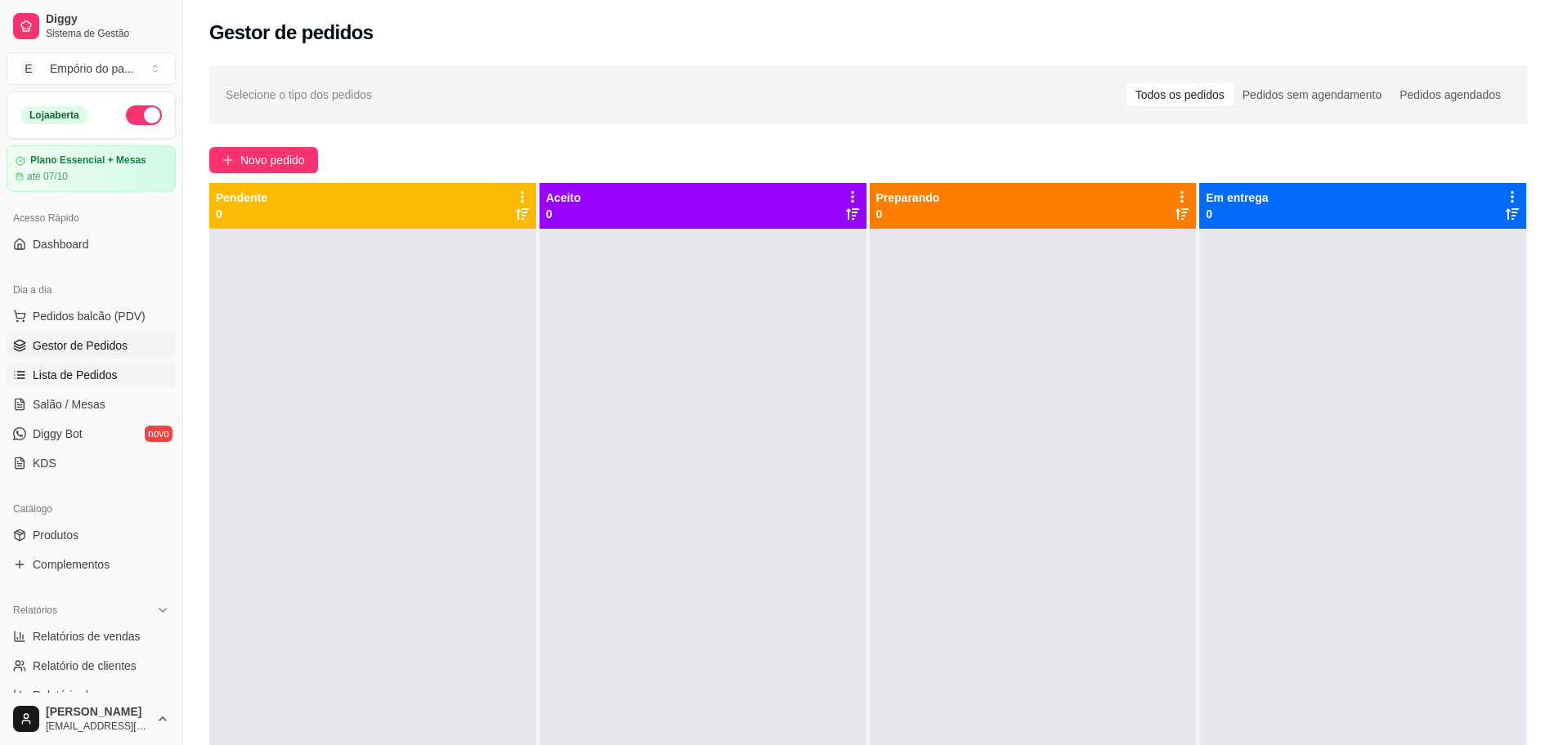
click at [83, 367] on span "Lista de Pedidos" at bounding box center [75, 375] width 85 height 16
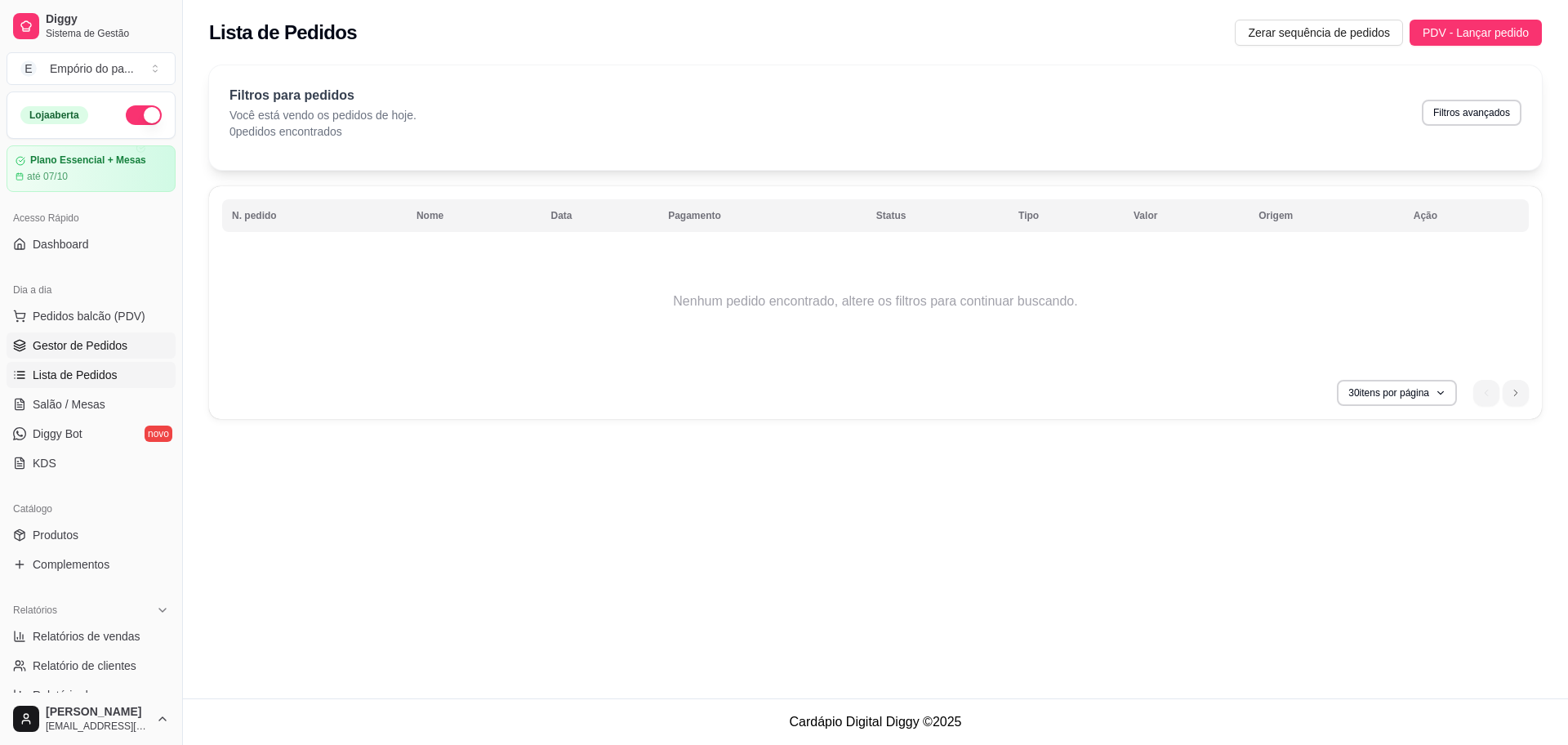
click at [84, 341] on span "Gestor de Pedidos" at bounding box center [80, 346] width 95 height 16
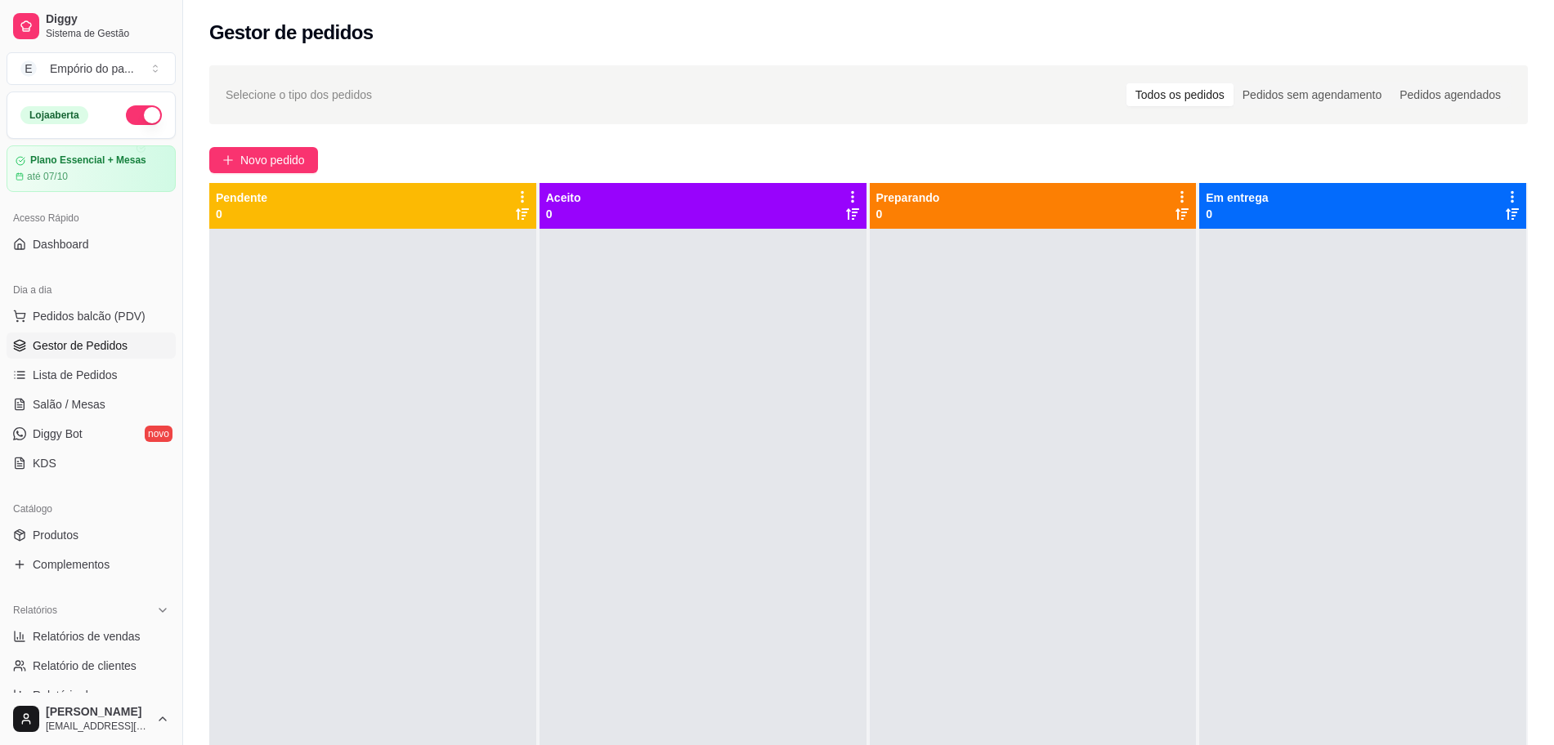
click at [80, 333] on link "Gestor de Pedidos" at bounding box center [91, 346] width 169 height 26
click at [45, 405] on span "Salão / Mesas" at bounding box center [69, 404] width 73 height 16
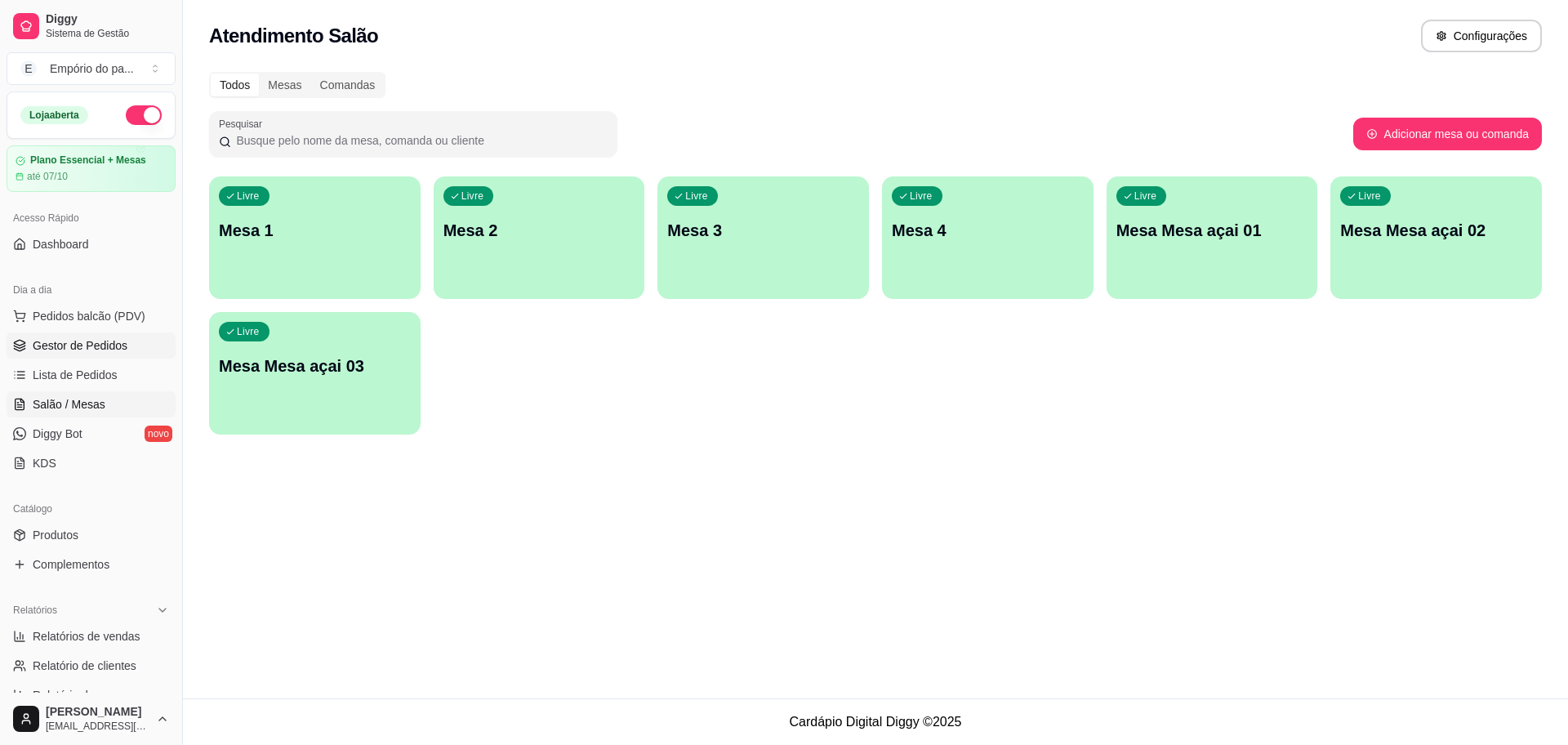
click at [94, 342] on span "Gestor de Pedidos" at bounding box center [80, 346] width 95 height 16
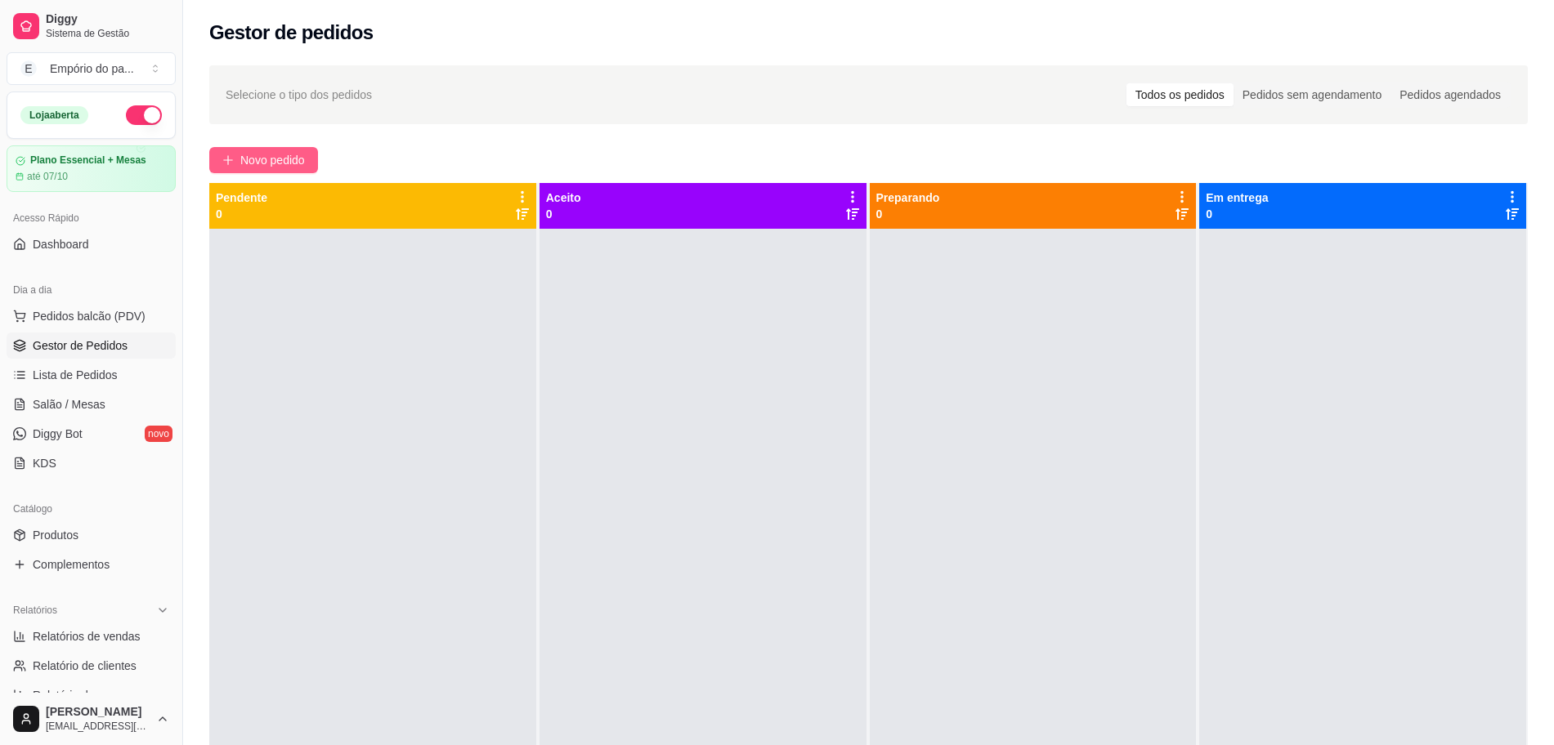
click at [251, 160] on span "Novo pedido" at bounding box center [272, 160] width 65 height 18
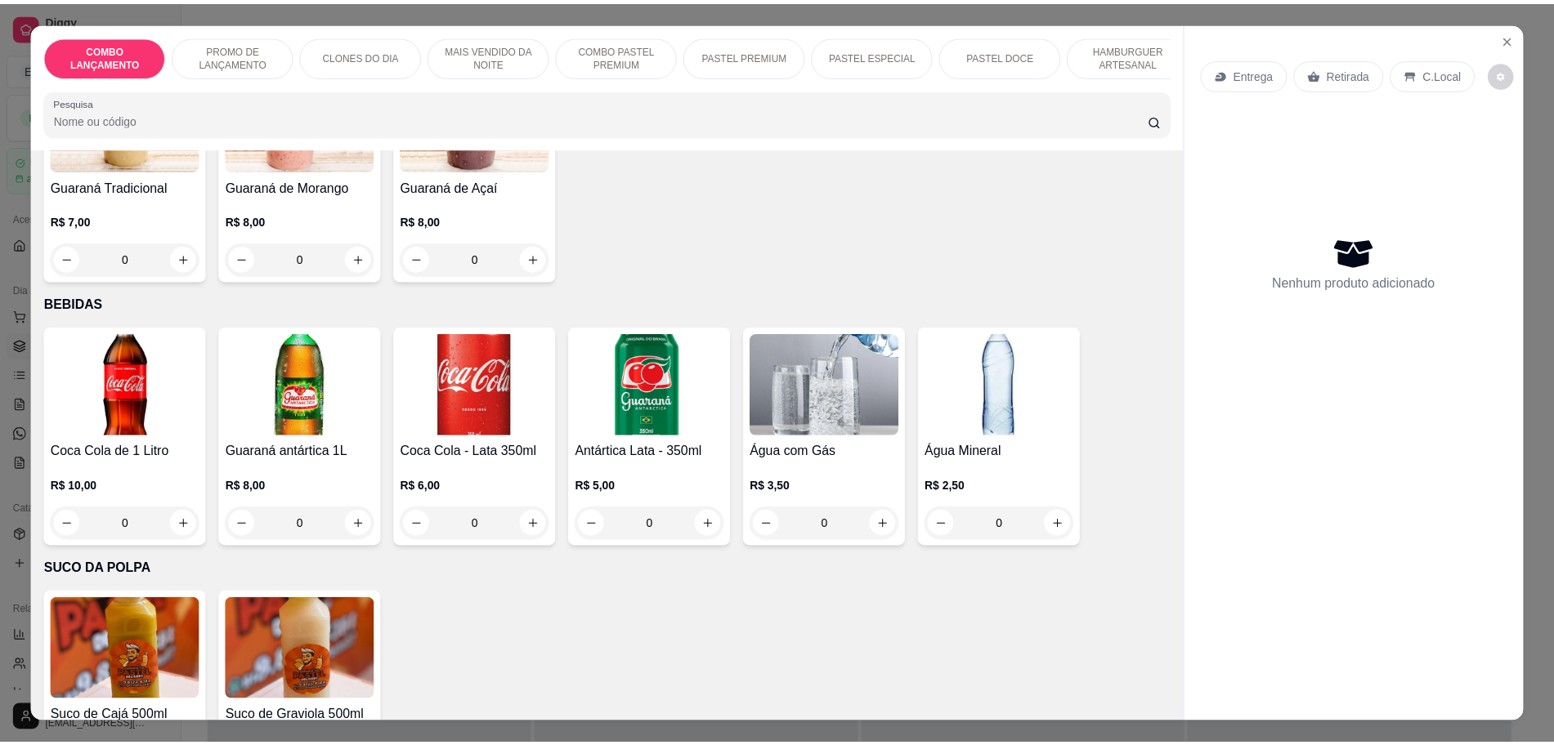
scroll to position [30, 0]
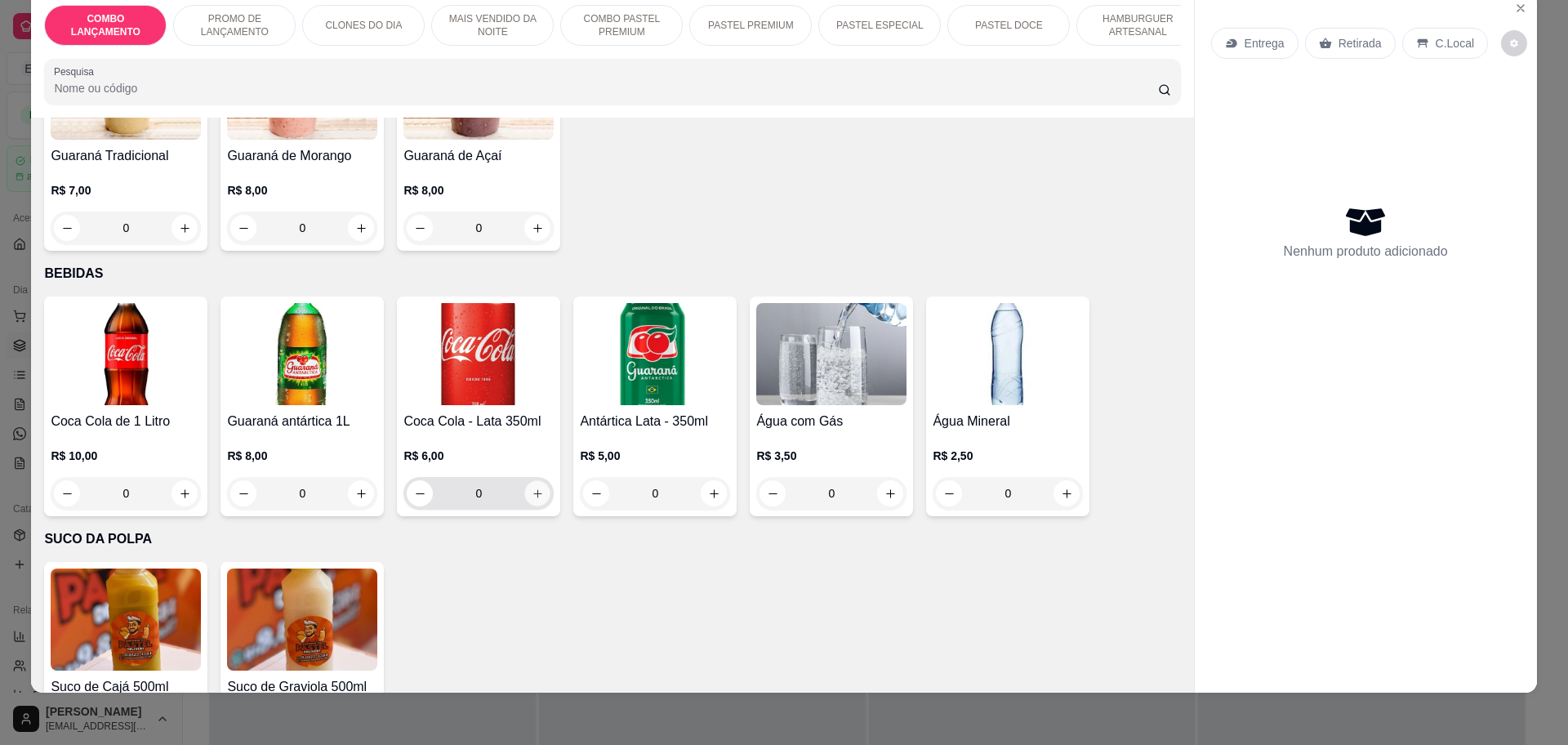
click at [527, 481] on button "increase-product-quantity" at bounding box center [538, 493] width 25 height 25
type input "1"
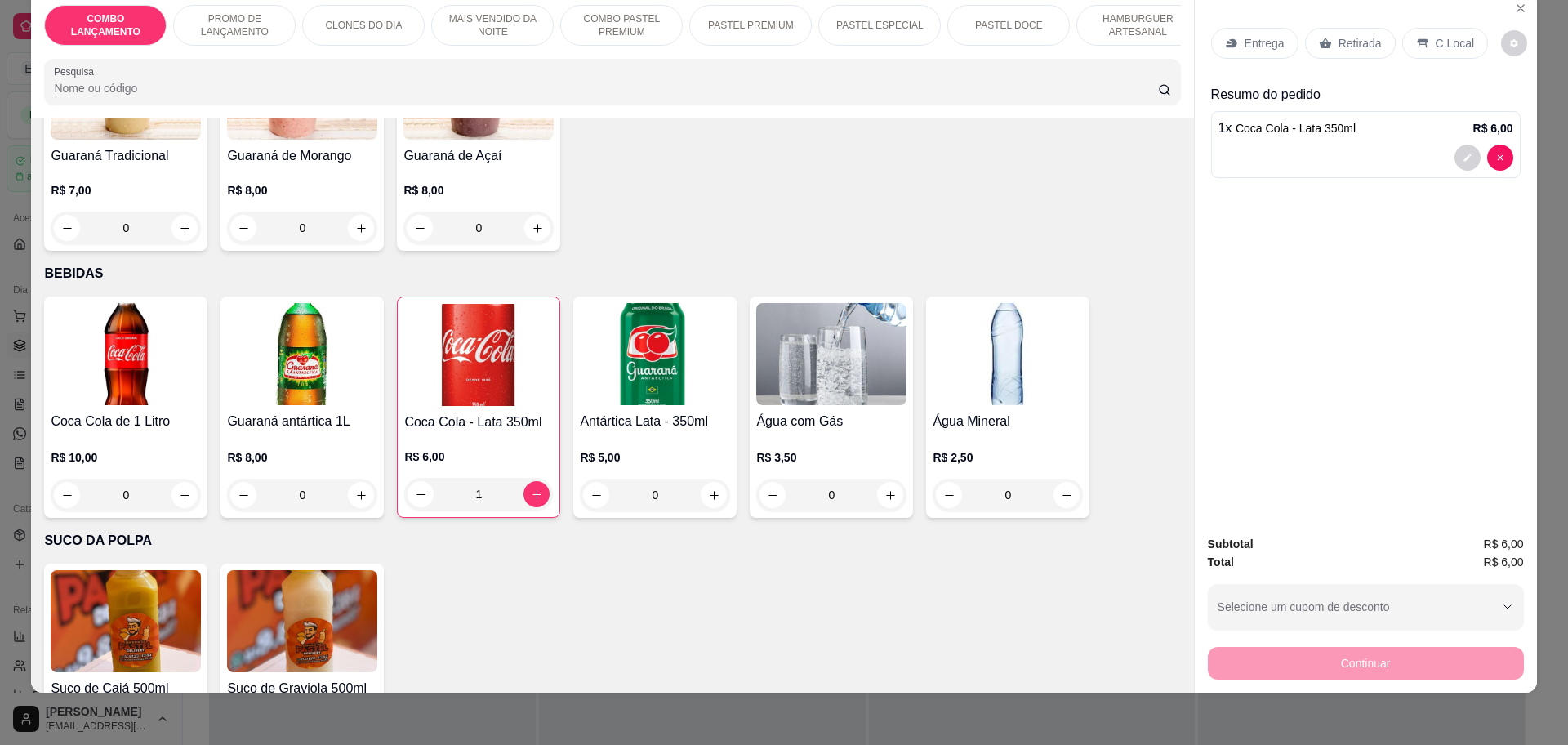
click at [1339, 38] on div "Retirada" at bounding box center [1350, 43] width 91 height 31
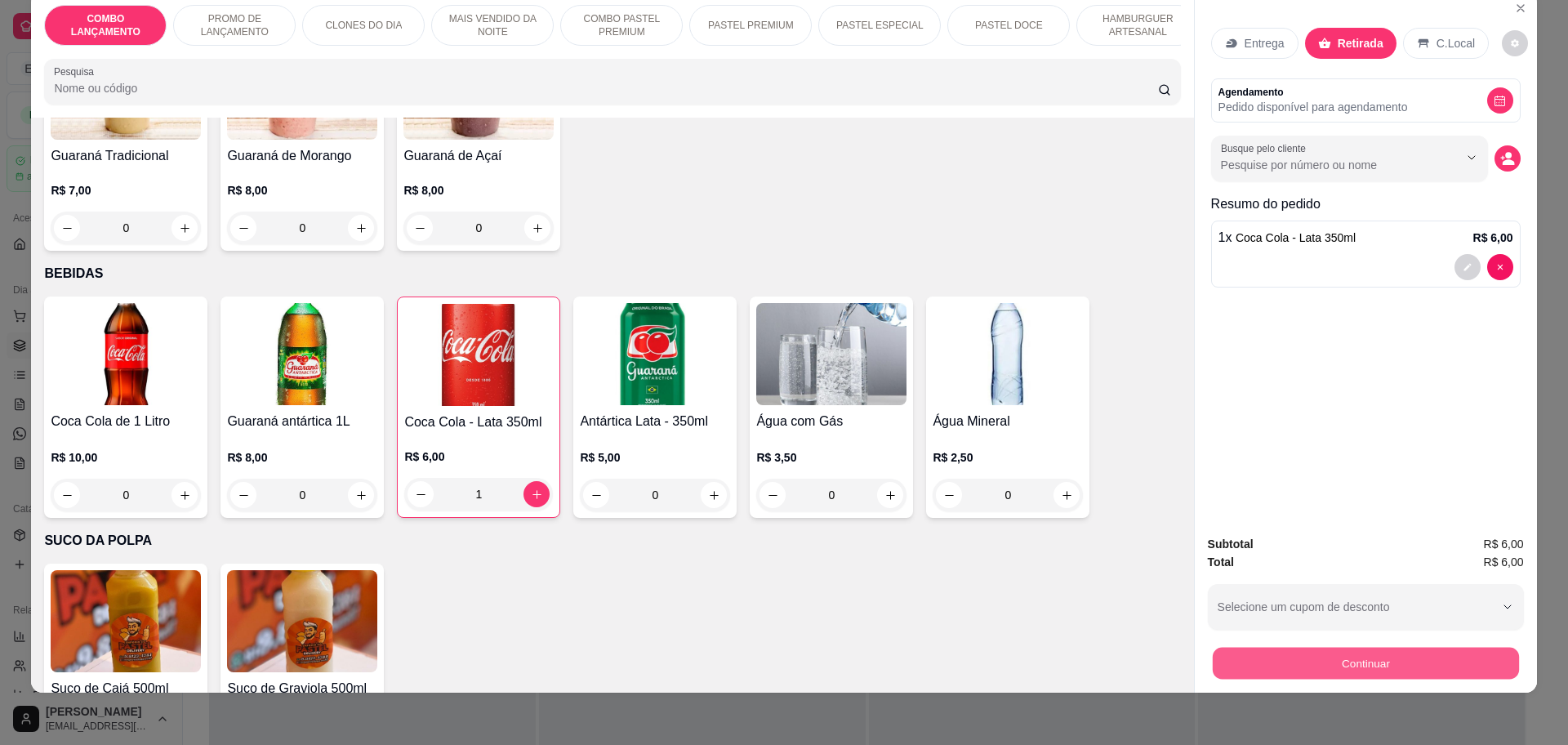
click at [1358, 653] on button "Continuar" at bounding box center [1365, 663] width 307 height 32
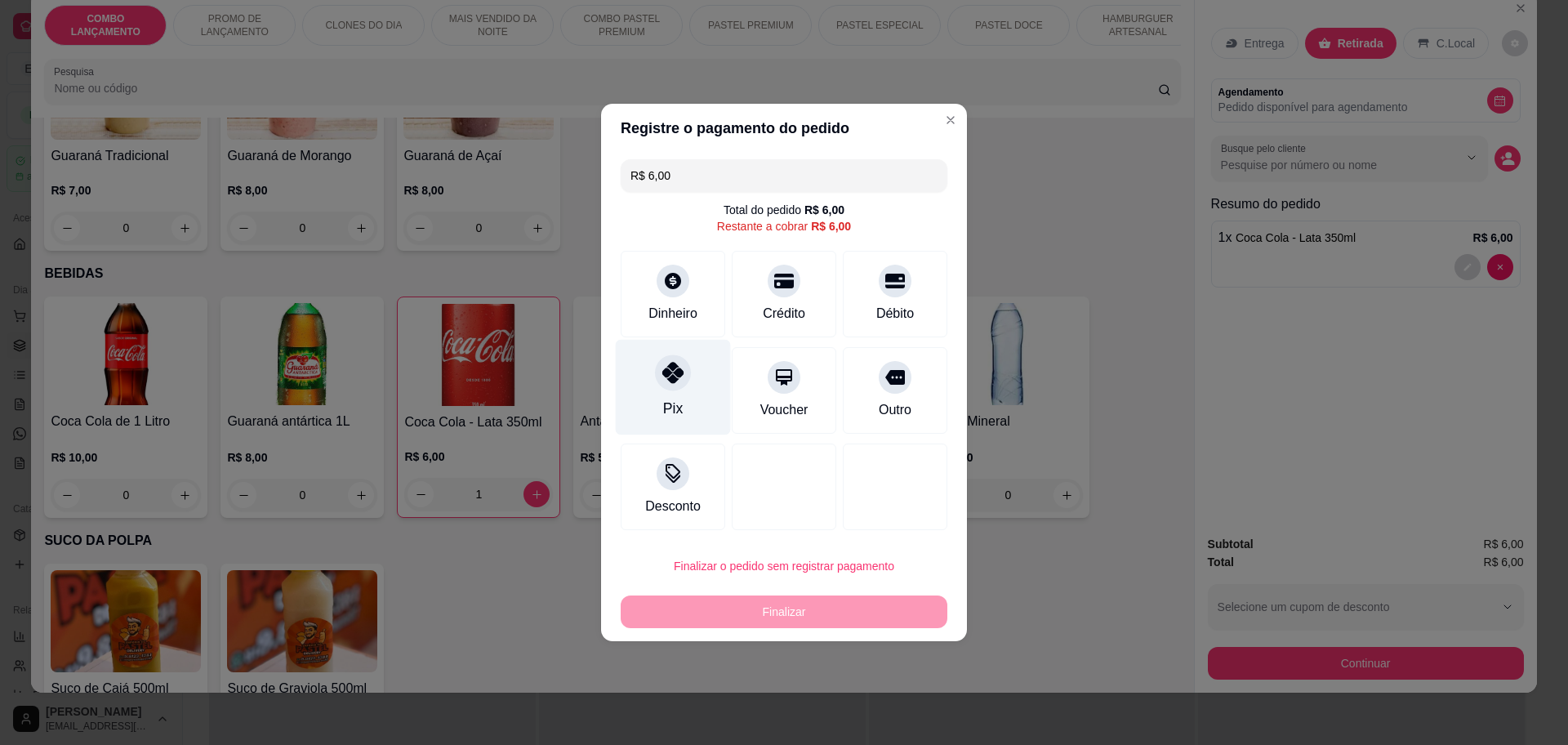
click at [659, 385] on div at bounding box center [674, 373] width 36 height 36
type input "R$ 0,00"
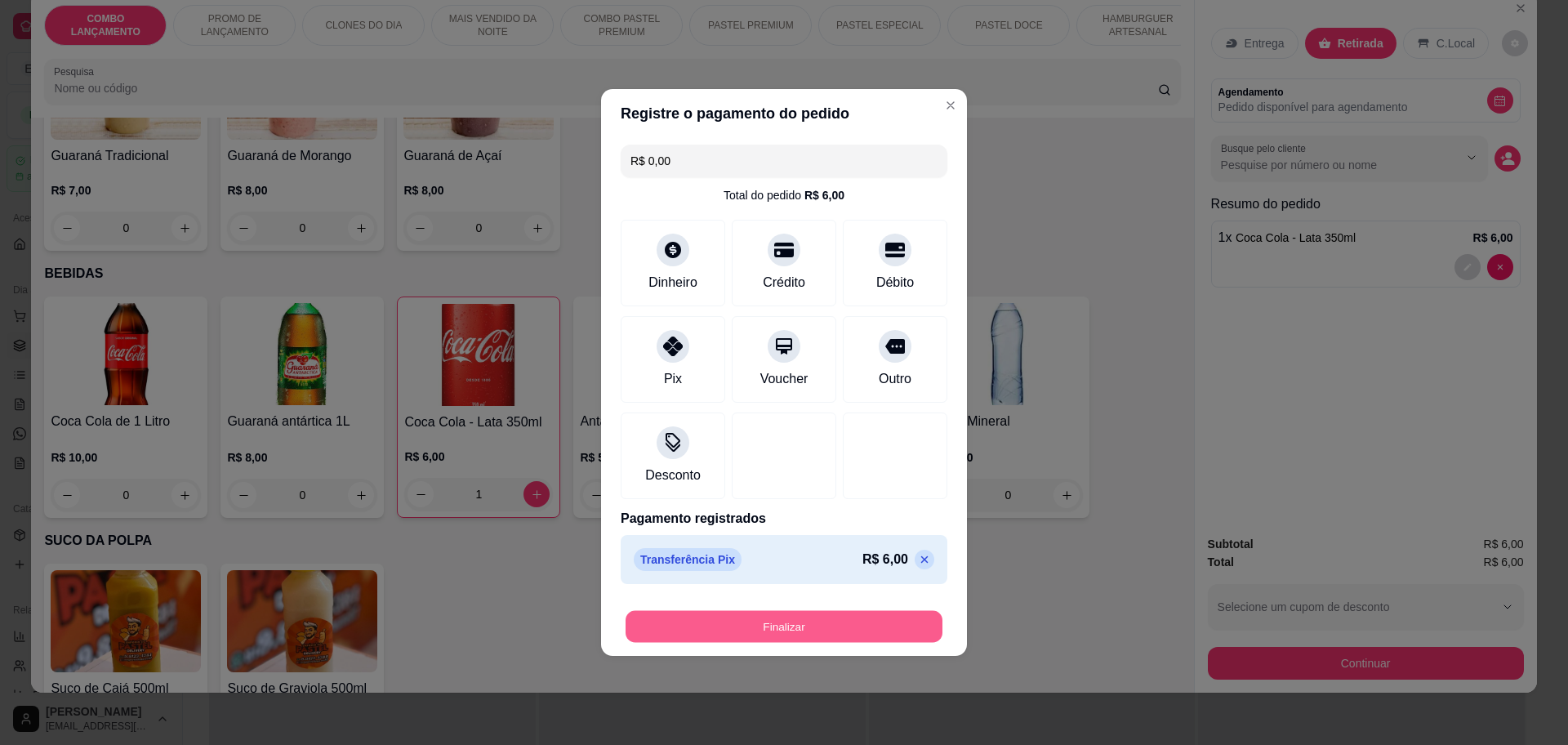
click at [769, 624] on button "Finalizar" at bounding box center [784, 627] width 317 height 32
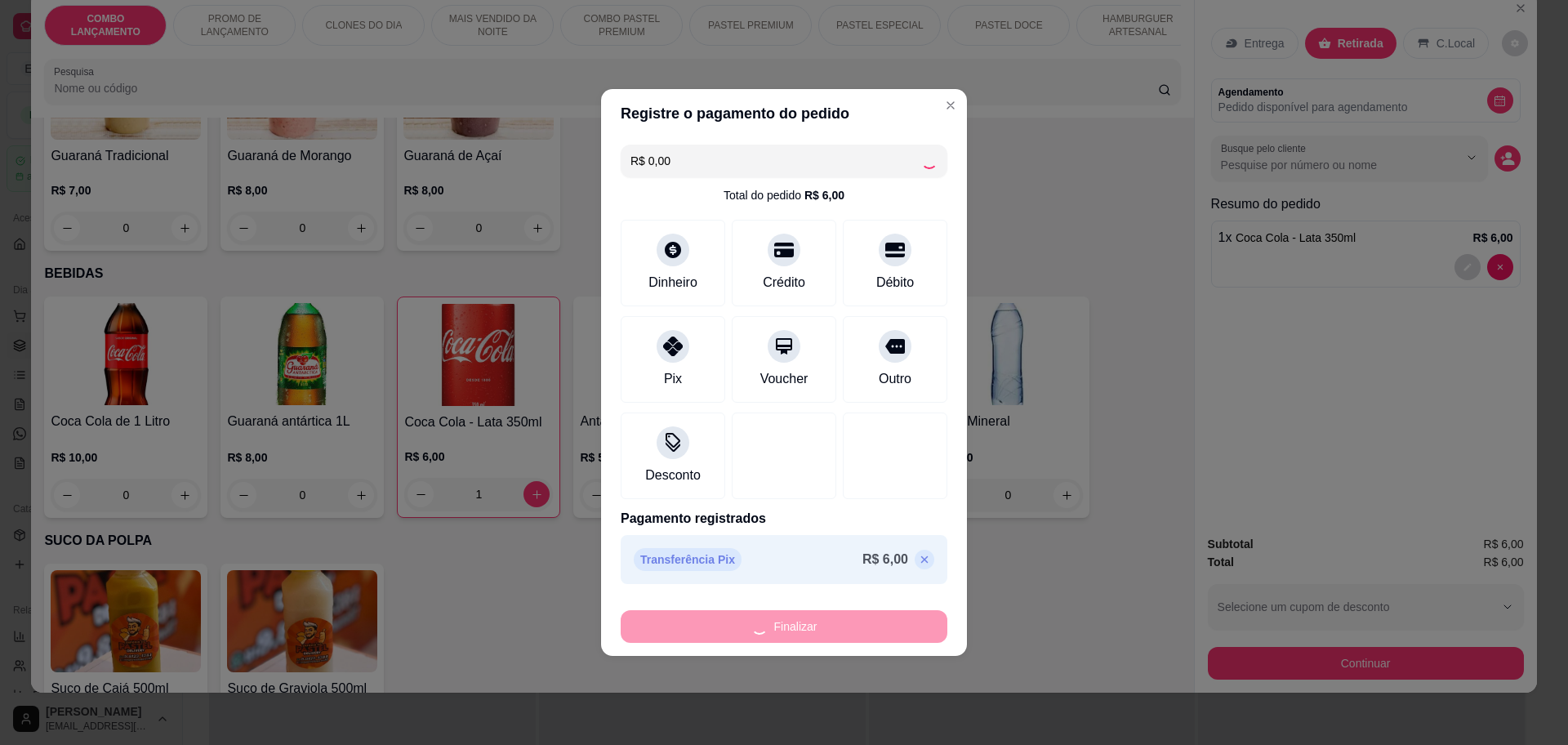
type input "0"
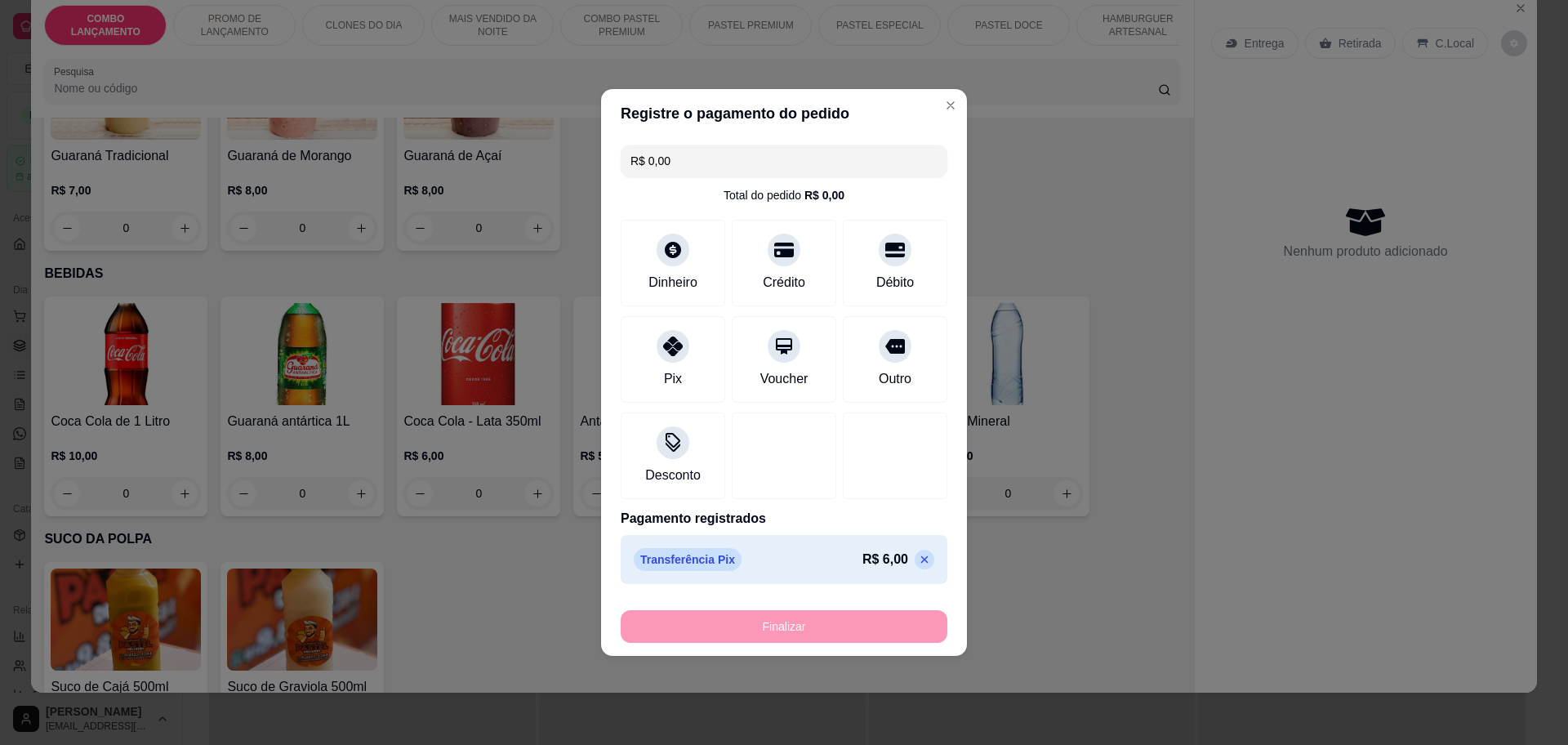
type input "-R$ 6,00"
